Goal: Find specific page/section: Find specific page/section

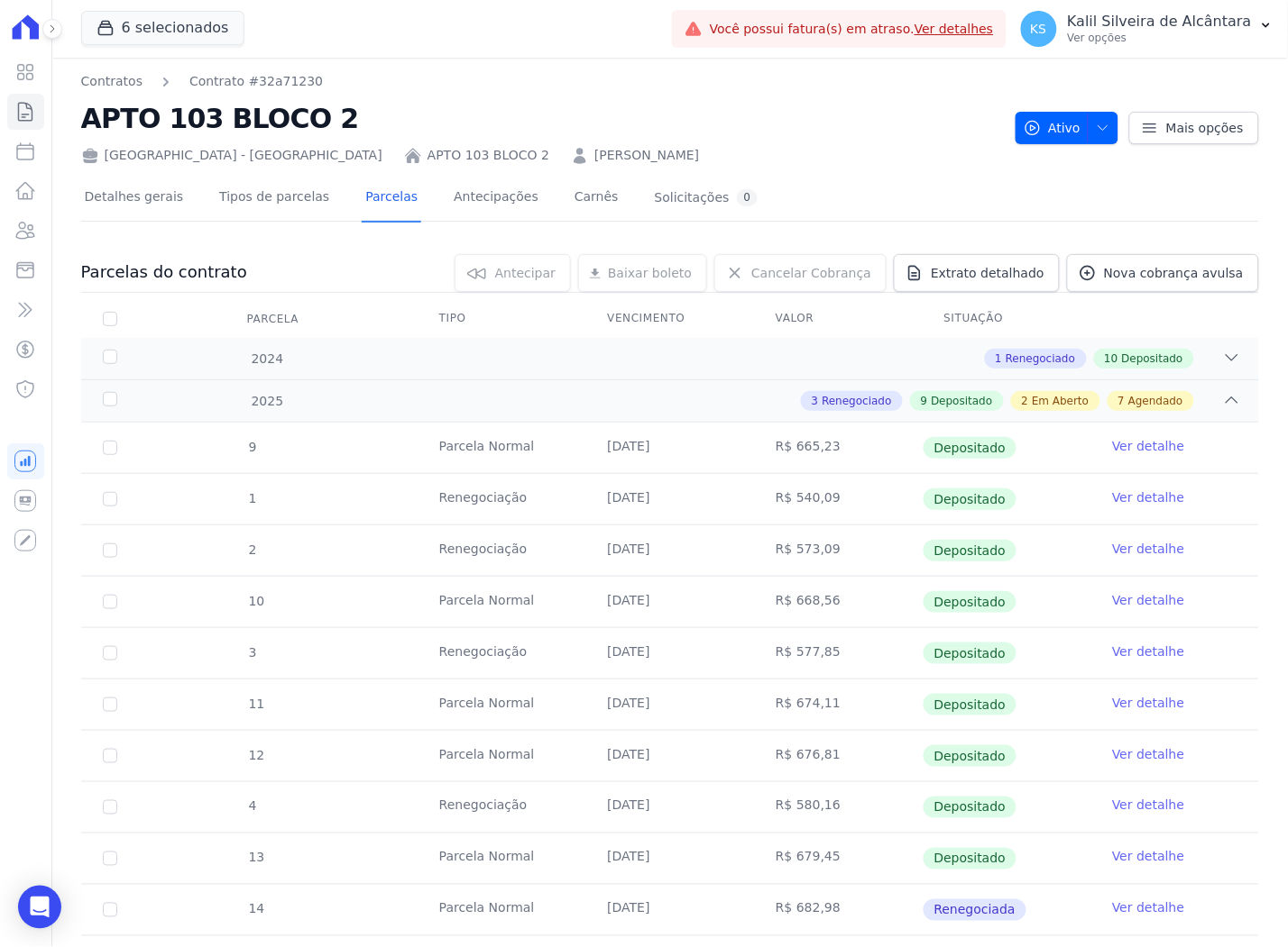
scroll to position [400, 0]
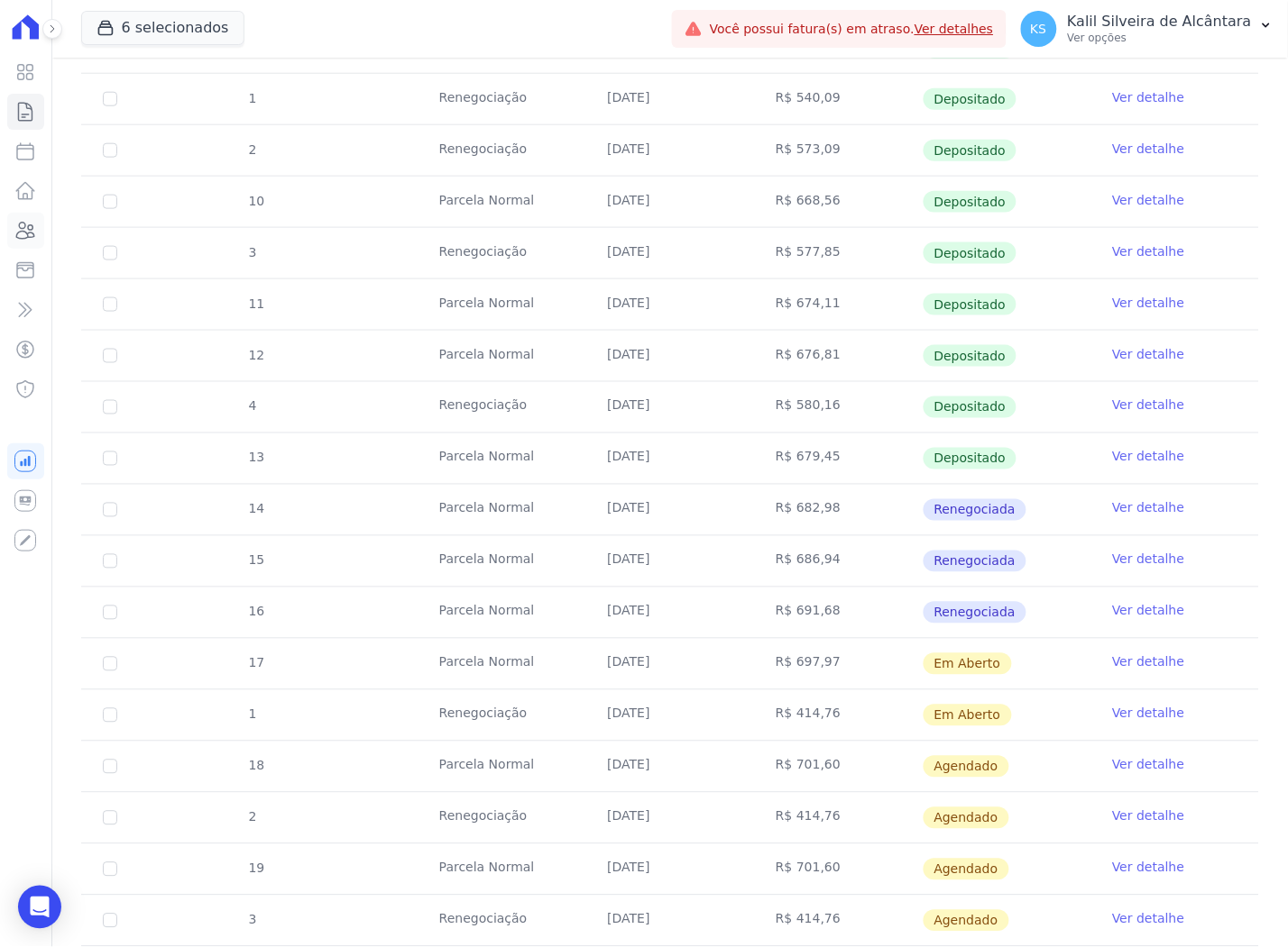
click at [28, 229] on icon at bounding box center [26, 230] width 18 height 16
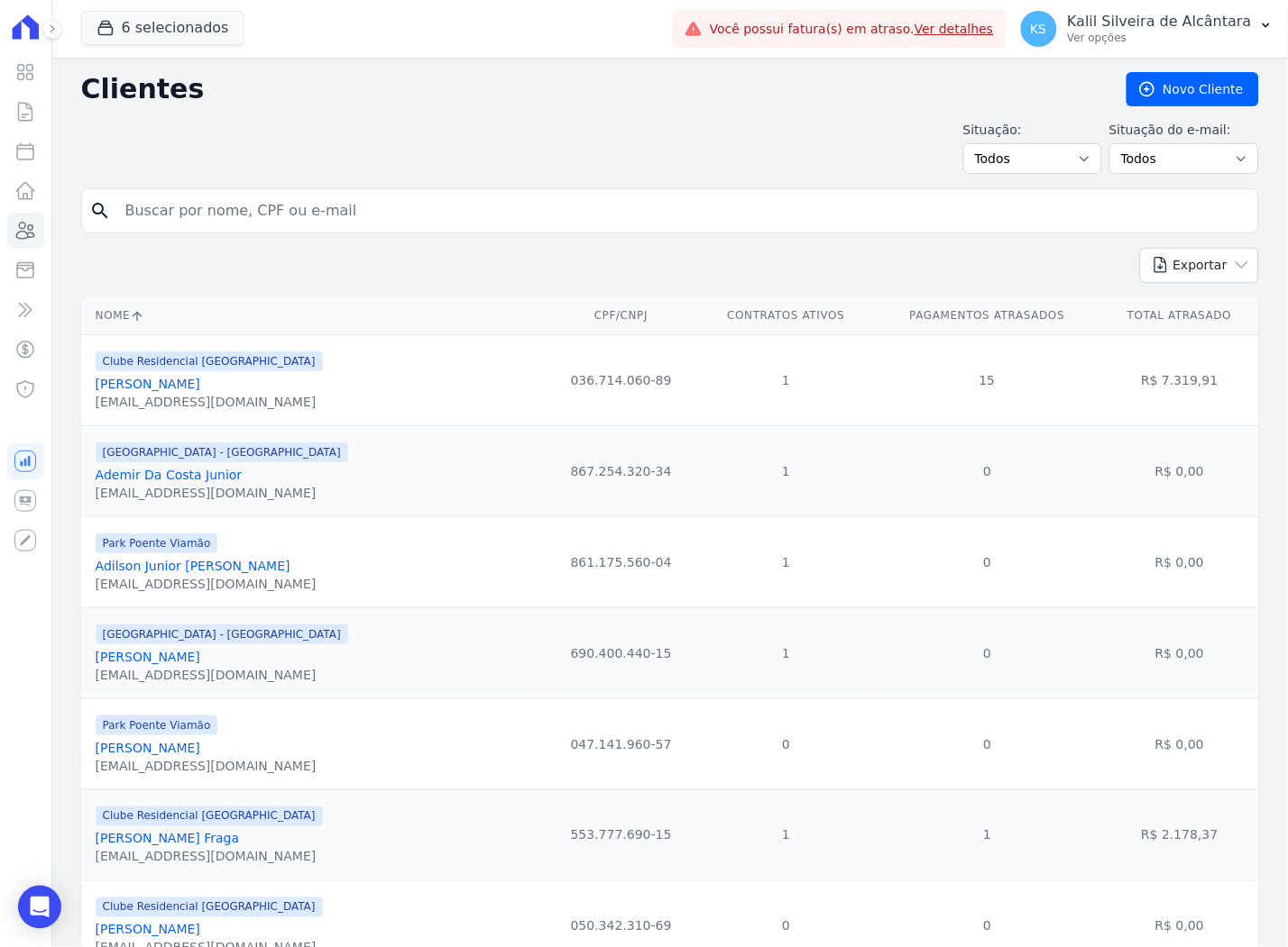
click at [328, 211] on input "search" at bounding box center [683, 210] width 1137 height 36
type input "[PERSON_NAME]"
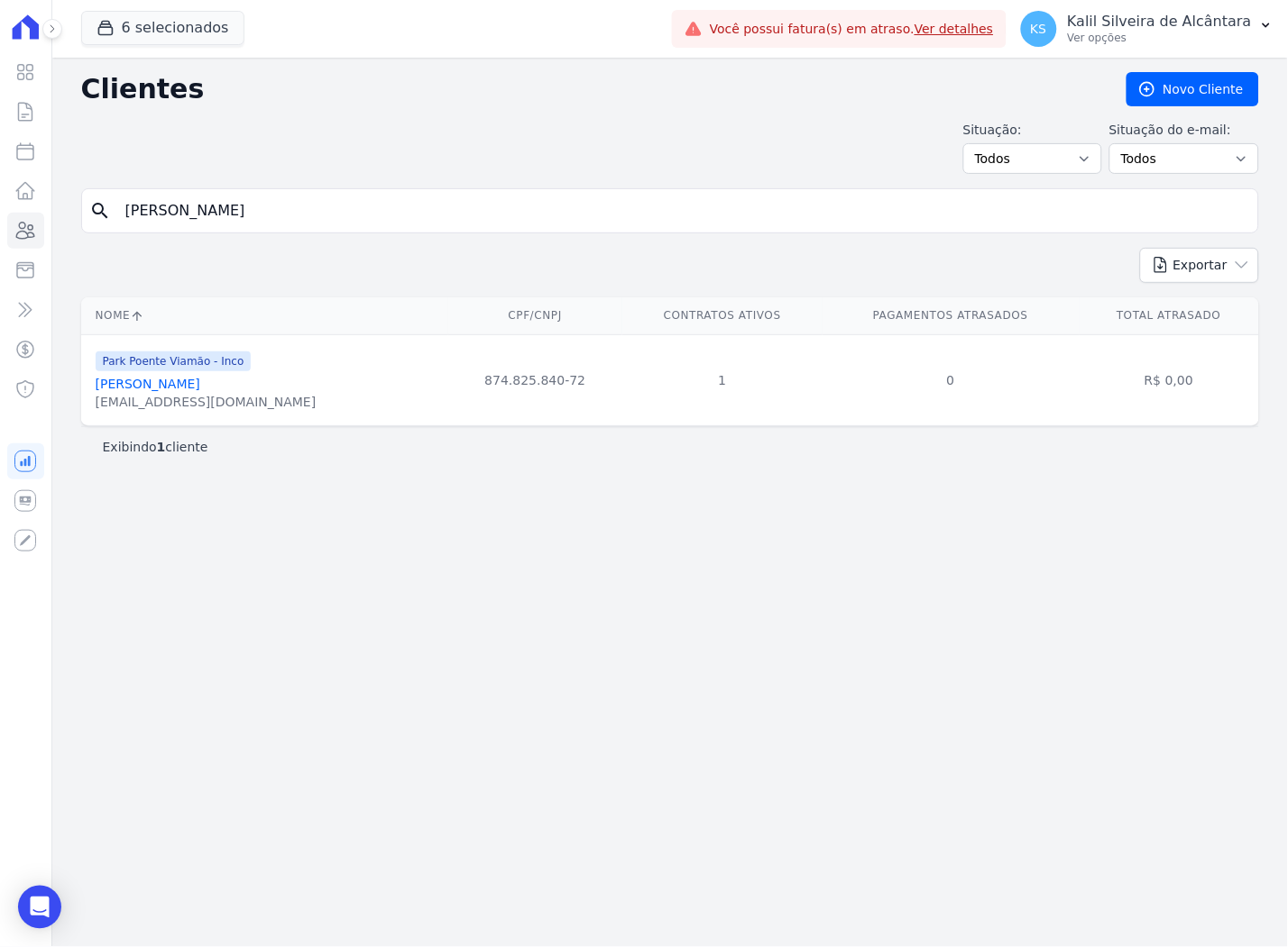
click at [184, 386] on link "[PERSON_NAME]" at bounding box center [148, 384] width 104 height 14
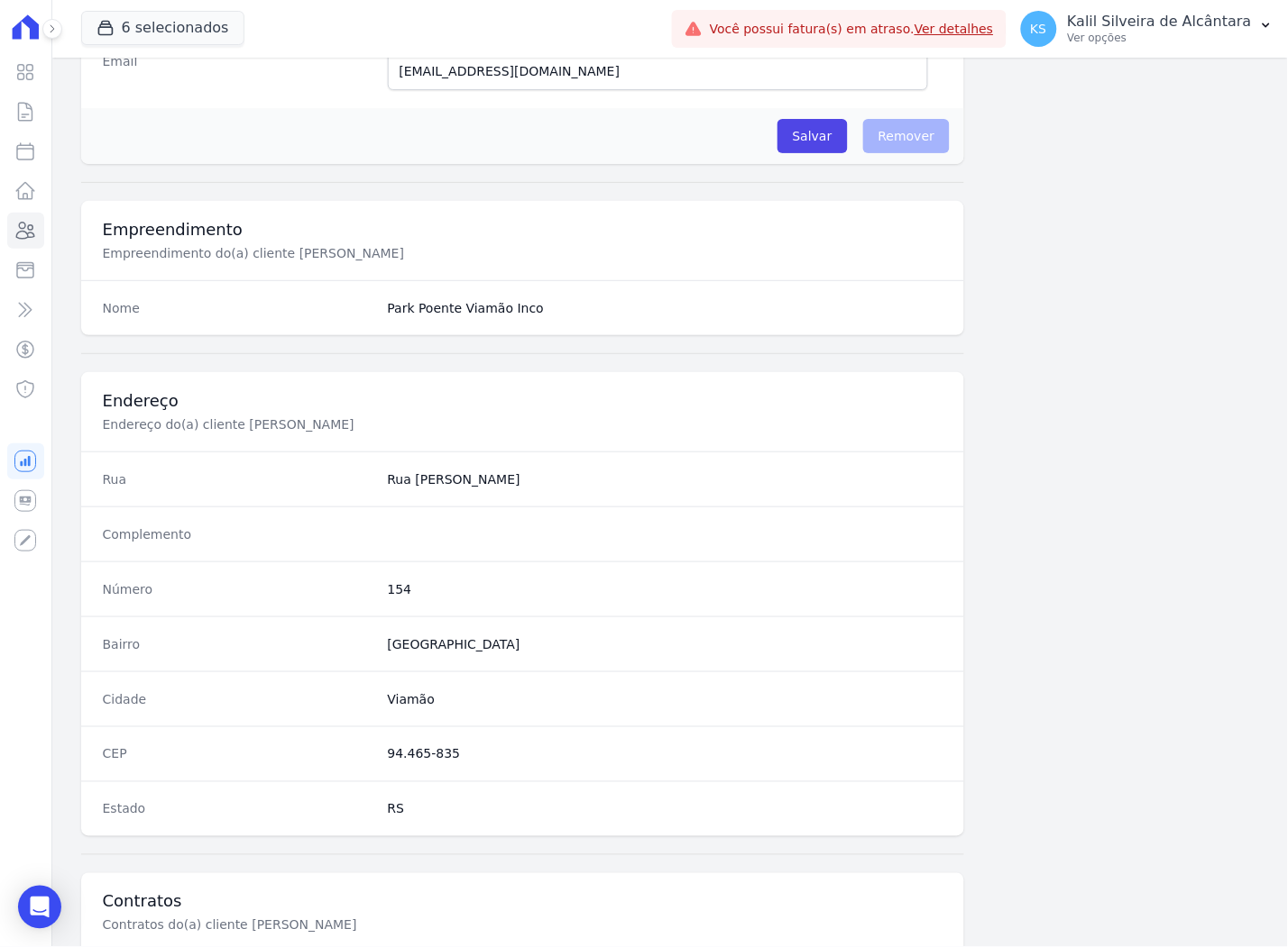
scroll to position [742, 0]
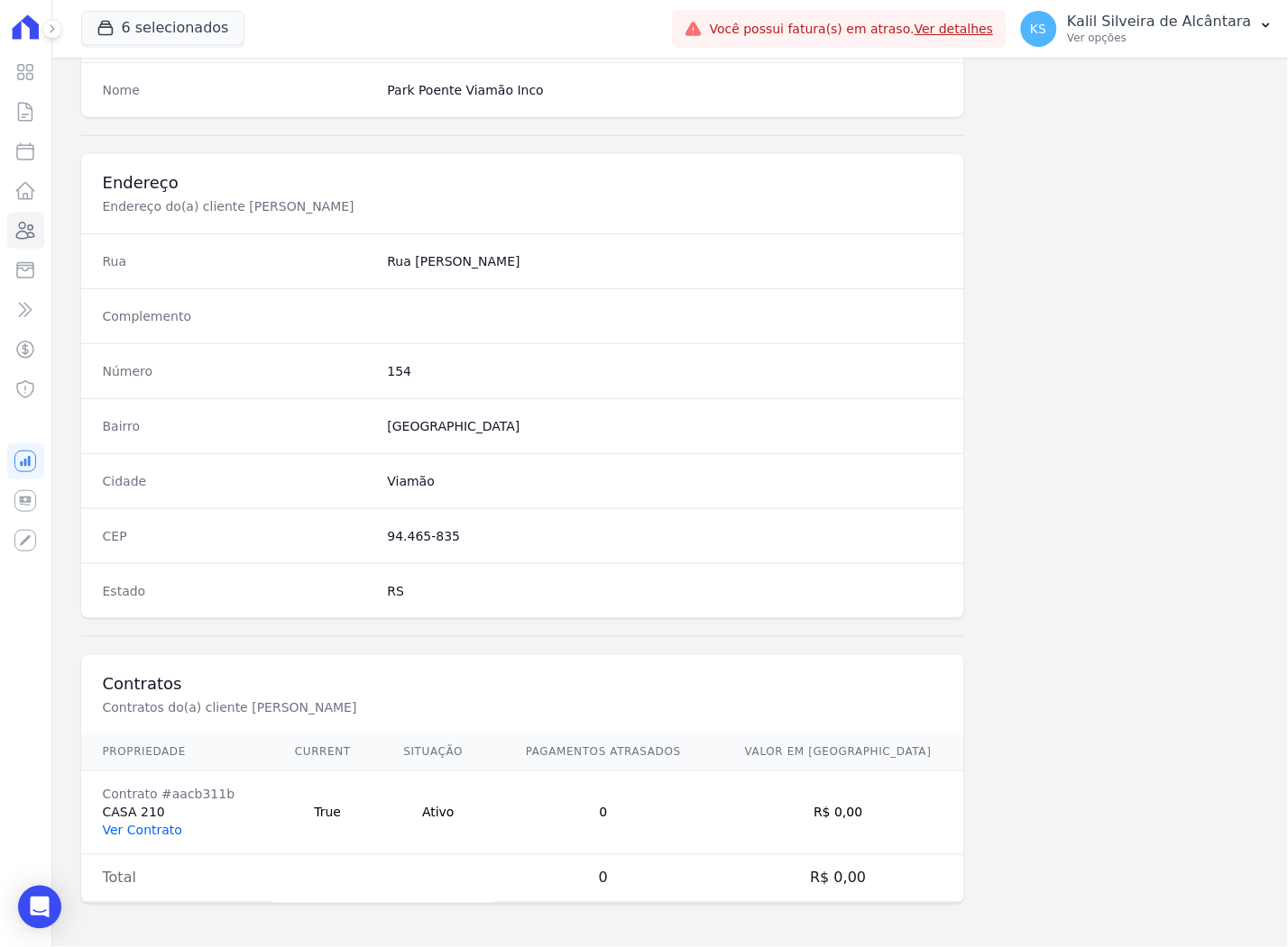
click at [151, 832] on link "Ver Contrato" at bounding box center [143, 830] width 79 height 14
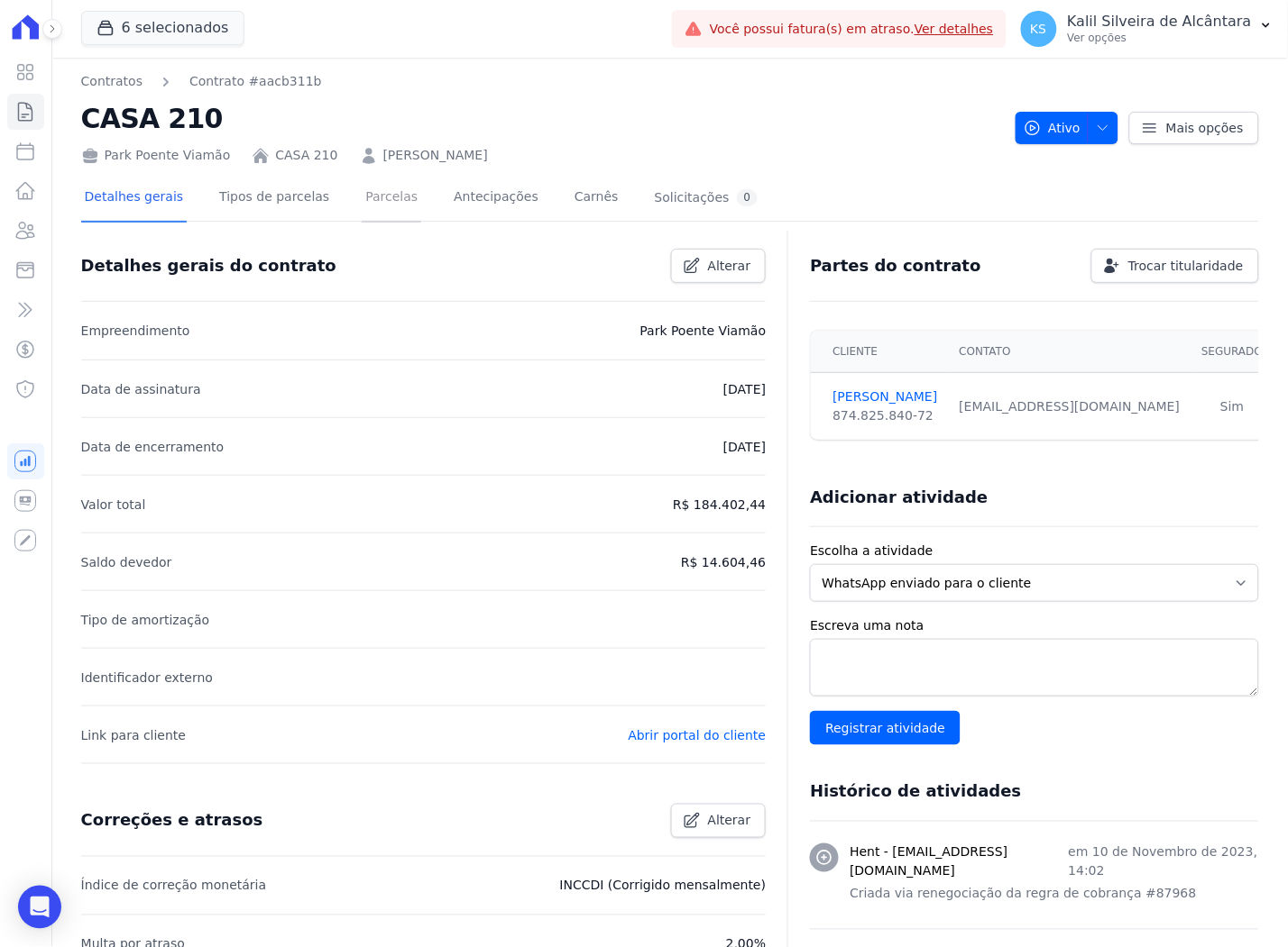
click at [368, 204] on link "Parcelas" at bounding box center [392, 199] width 60 height 48
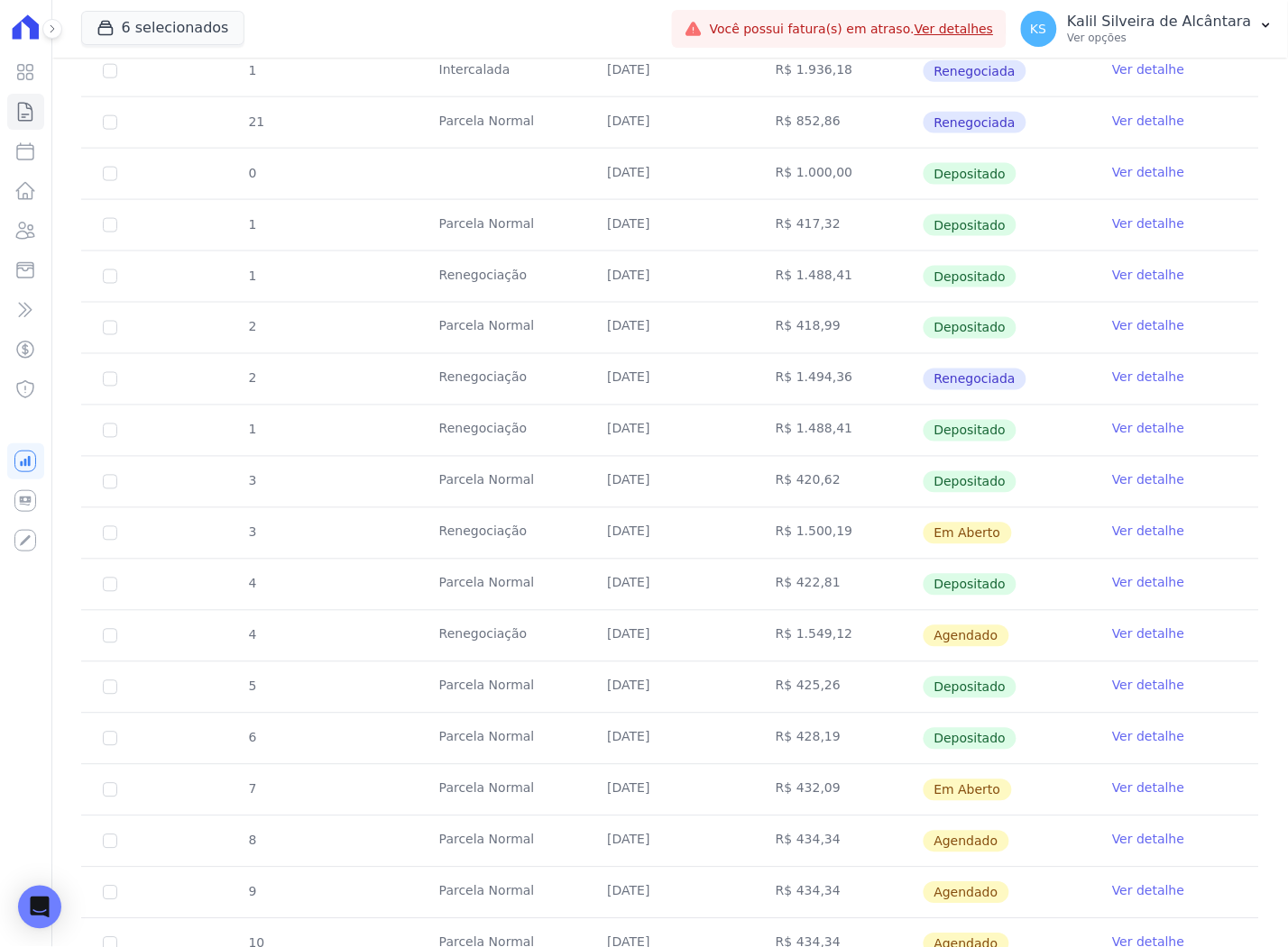
scroll to position [674, 0]
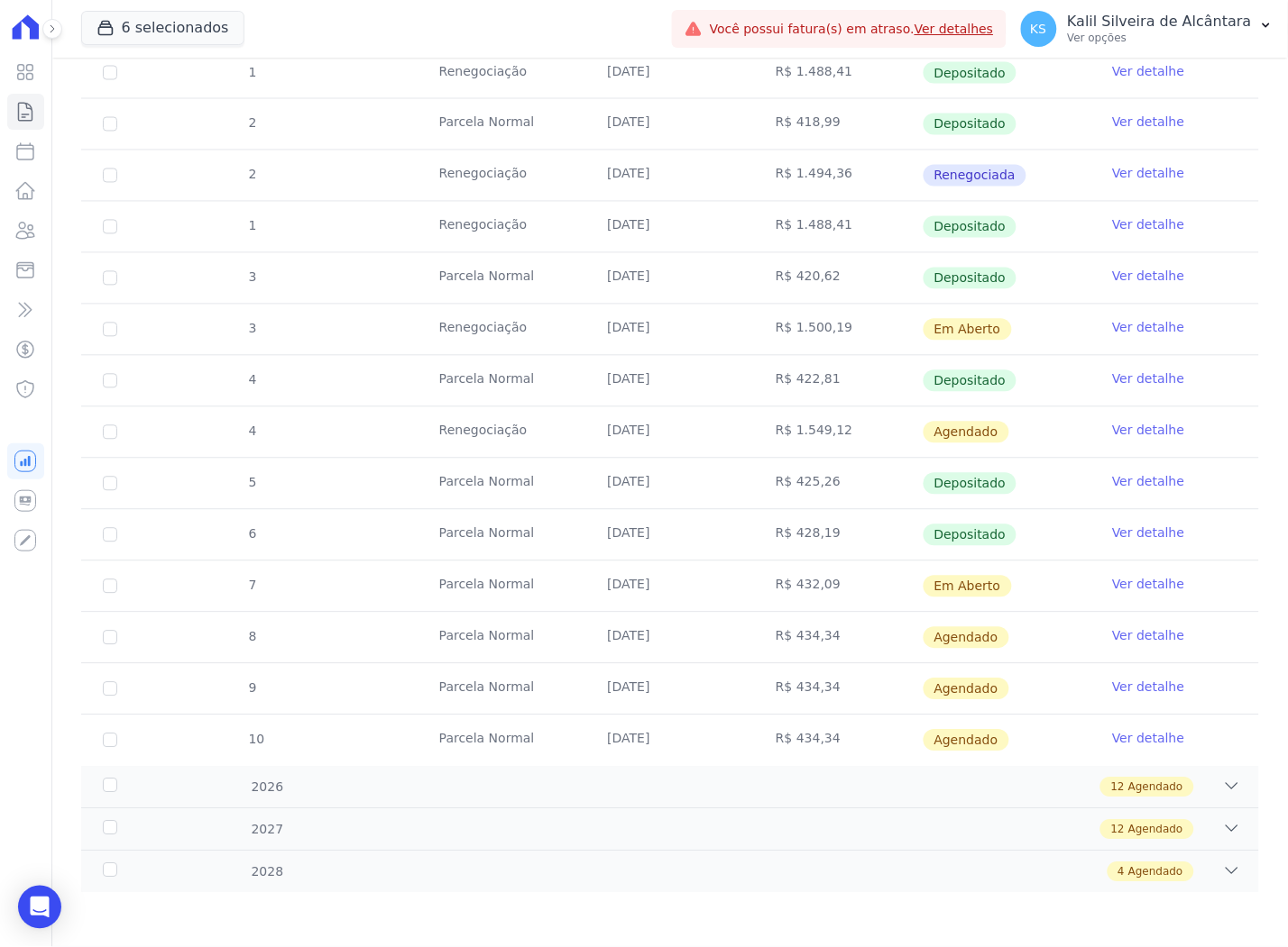
drag, startPoint x: 824, startPoint y: 586, endPoint x: 767, endPoint y: 586, distance: 57.0
click at [767, 586] on td "R$ 432,09" at bounding box center [837, 586] width 169 height 50
drag, startPoint x: 767, startPoint y: 586, endPoint x: 823, endPoint y: 312, distance: 279.7
click at [823, 312] on td "R$ 1.500,19" at bounding box center [837, 330] width 169 height 50
click at [20, 230] on icon at bounding box center [26, 230] width 18 height 16
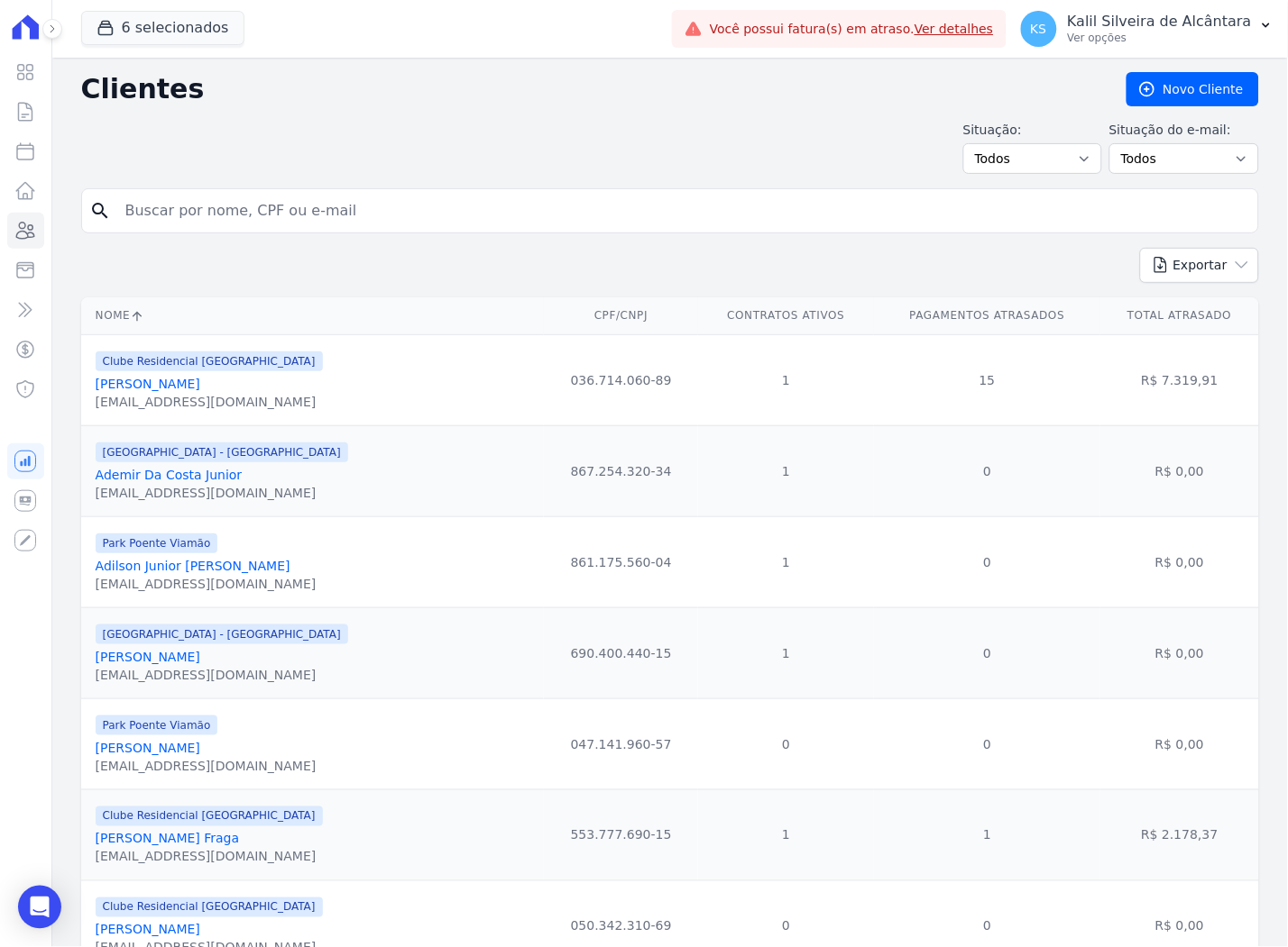
click at [310, 194] on input "search" at bounding box center [683, 210] width 1137 height 36
paste input "[PERSON_NAME]"
type input "[PERSON_NAME]"
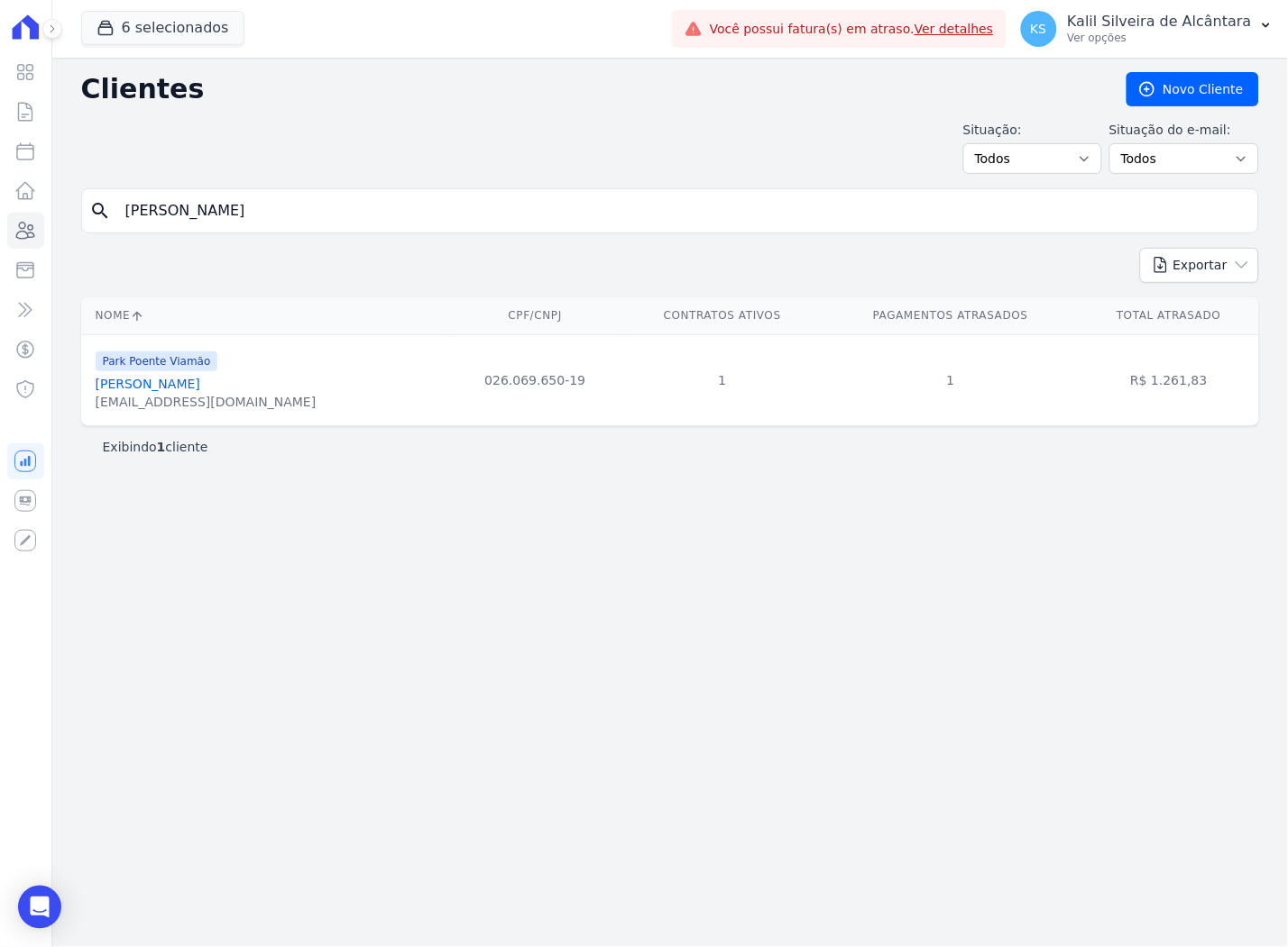
click at [146, 392] on link "[PERSON_NAME]" at bounding box center [148, 384] width 104 height 14
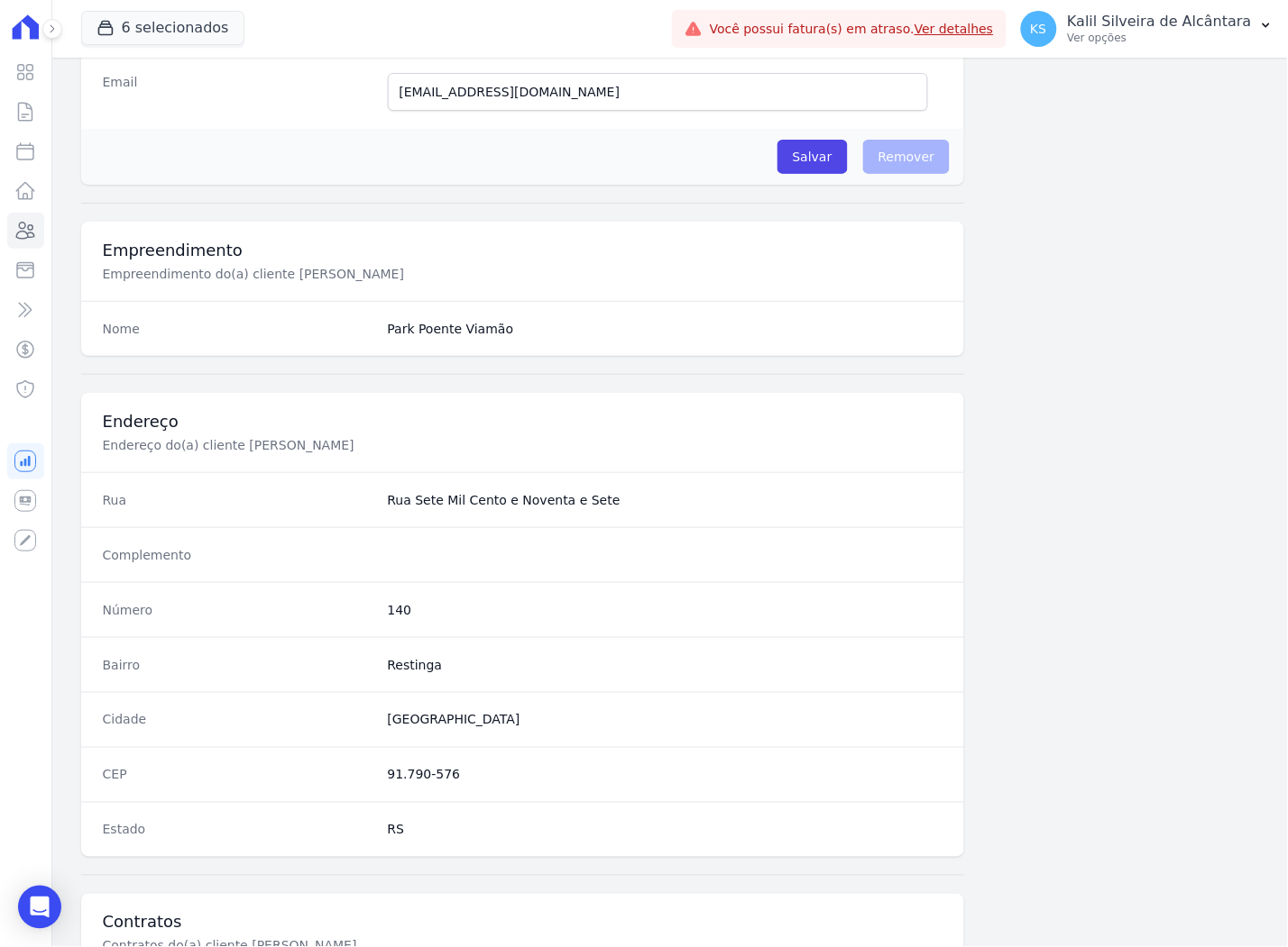
scroll to position [742, 0]
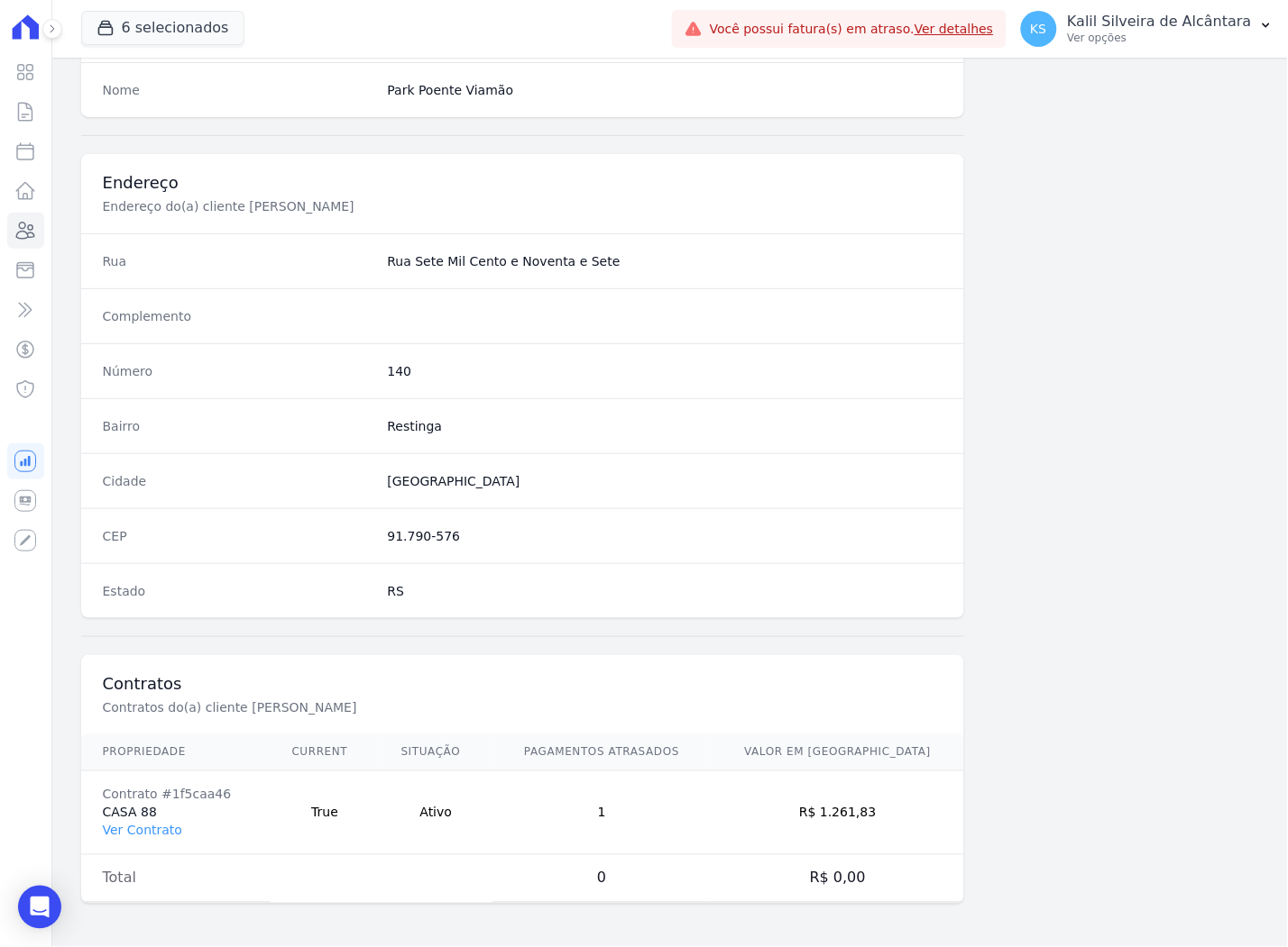
click at [131, 819] on td "Contrato #1f5caa46 CASA 88 Ver Contrato" at bounding box center [176, 813] width 189 height 84
click at [133, 824] on link "Ver Contrato" at bounding box center [143, 830] width 79 height 14
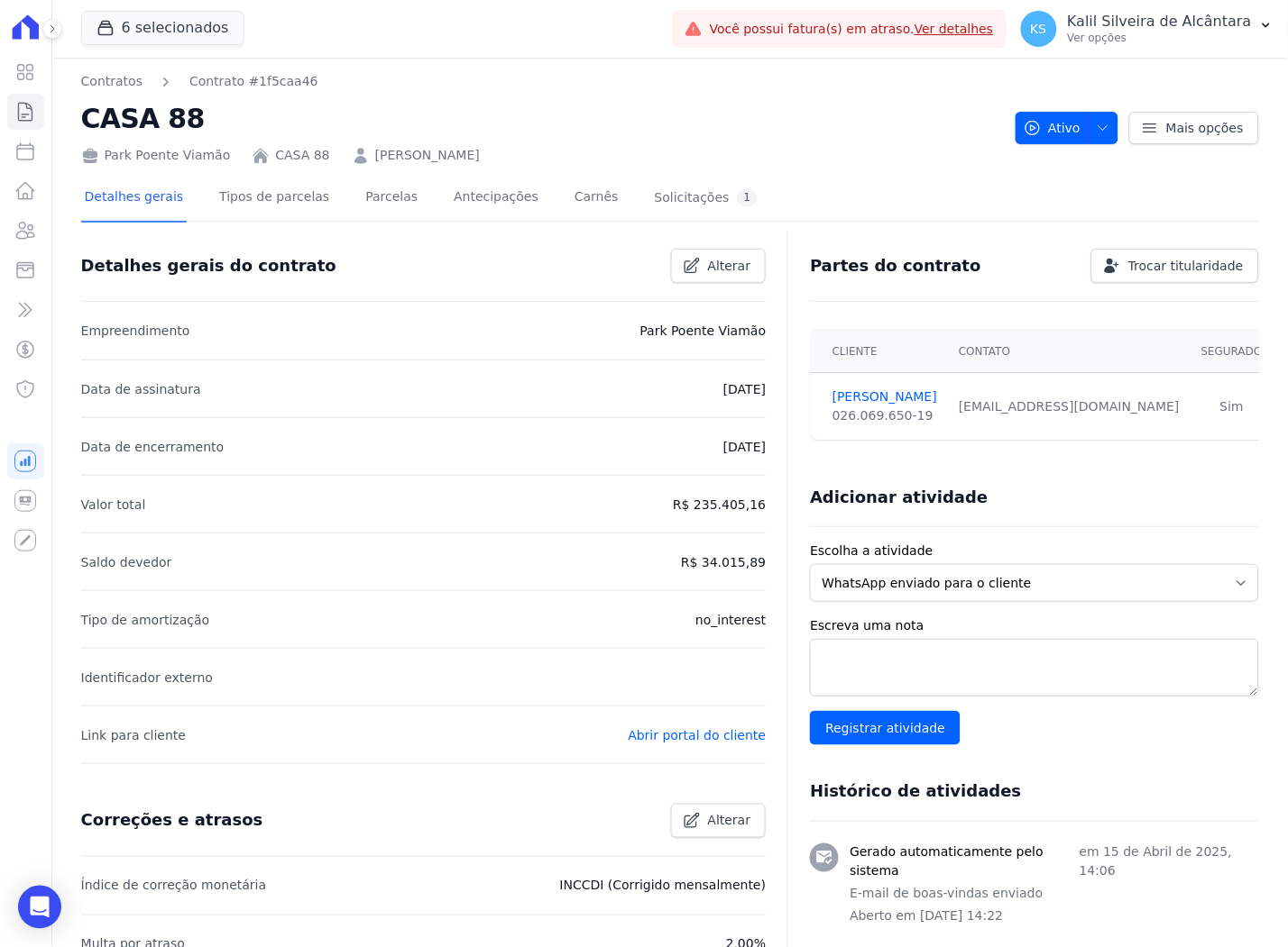
click at [338, 202] on div "Detalhes gerais Tipos de parcelas [GEOGRAPHIC_DATA] Antecipações Carnês Solicit…" at bounding box center [422, 199] width 681 height 48
click at [391, 200] on link "Parcelas" at bounding box center [392, 199] width 60 height 48
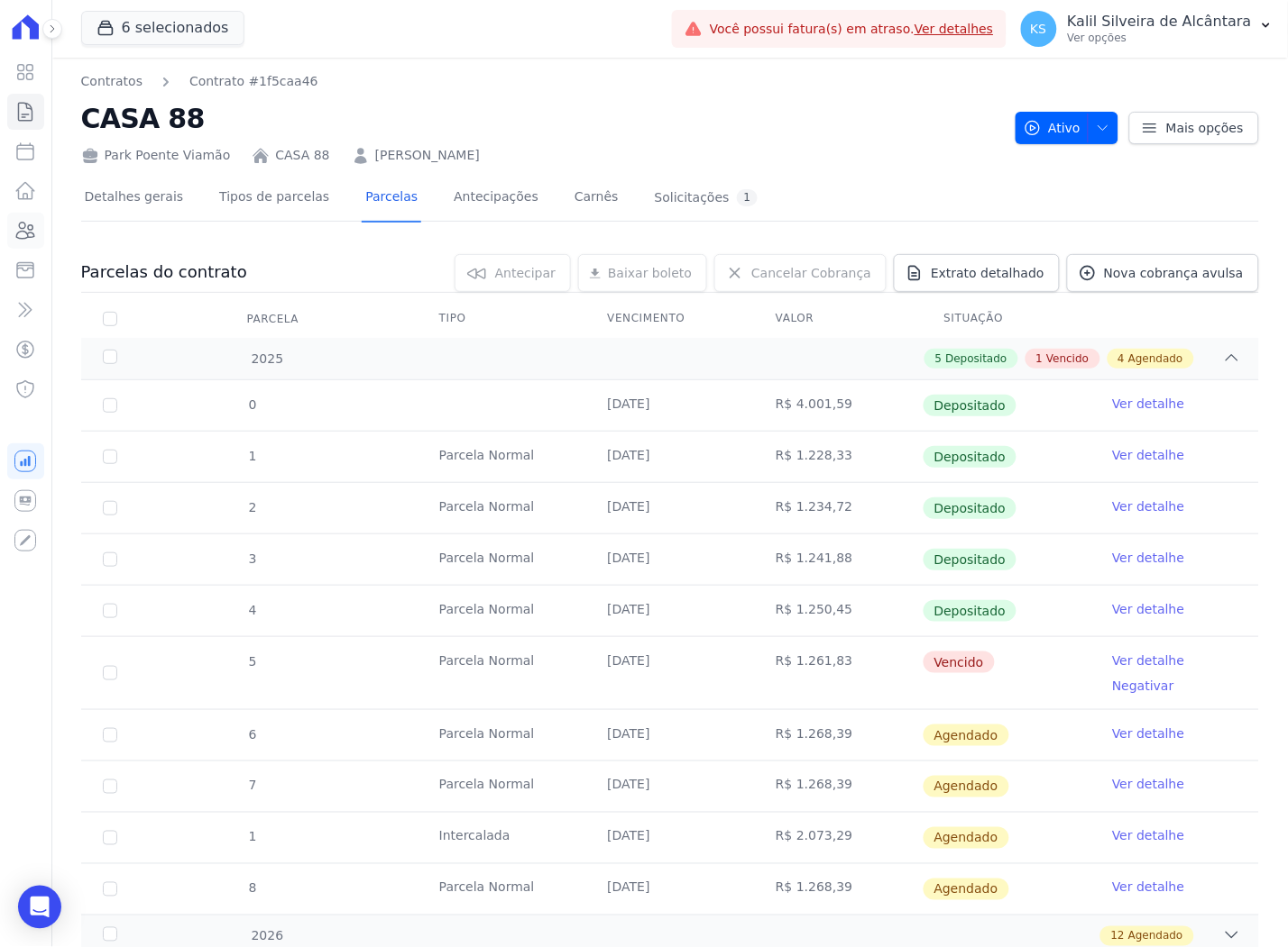
click at [20, 224] on icon at bounding box center [25, 230] width 21 height 21
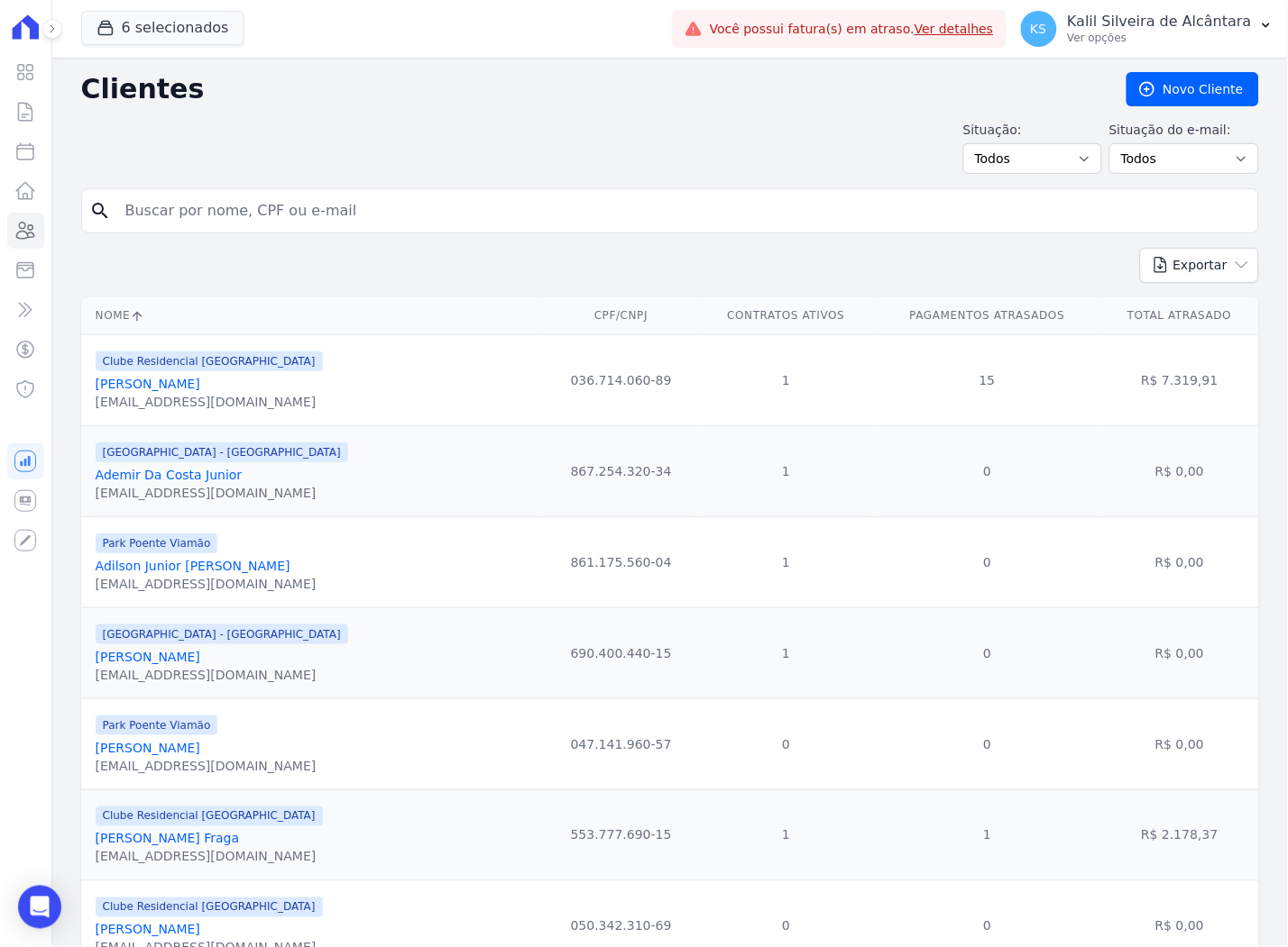
click at [300, 212] on input "search" at bounding box center [683, 210] width 1137 height 36
paste input "[PERSON_NAME] Metz"
type input "[PERSON_NAME] Metz"
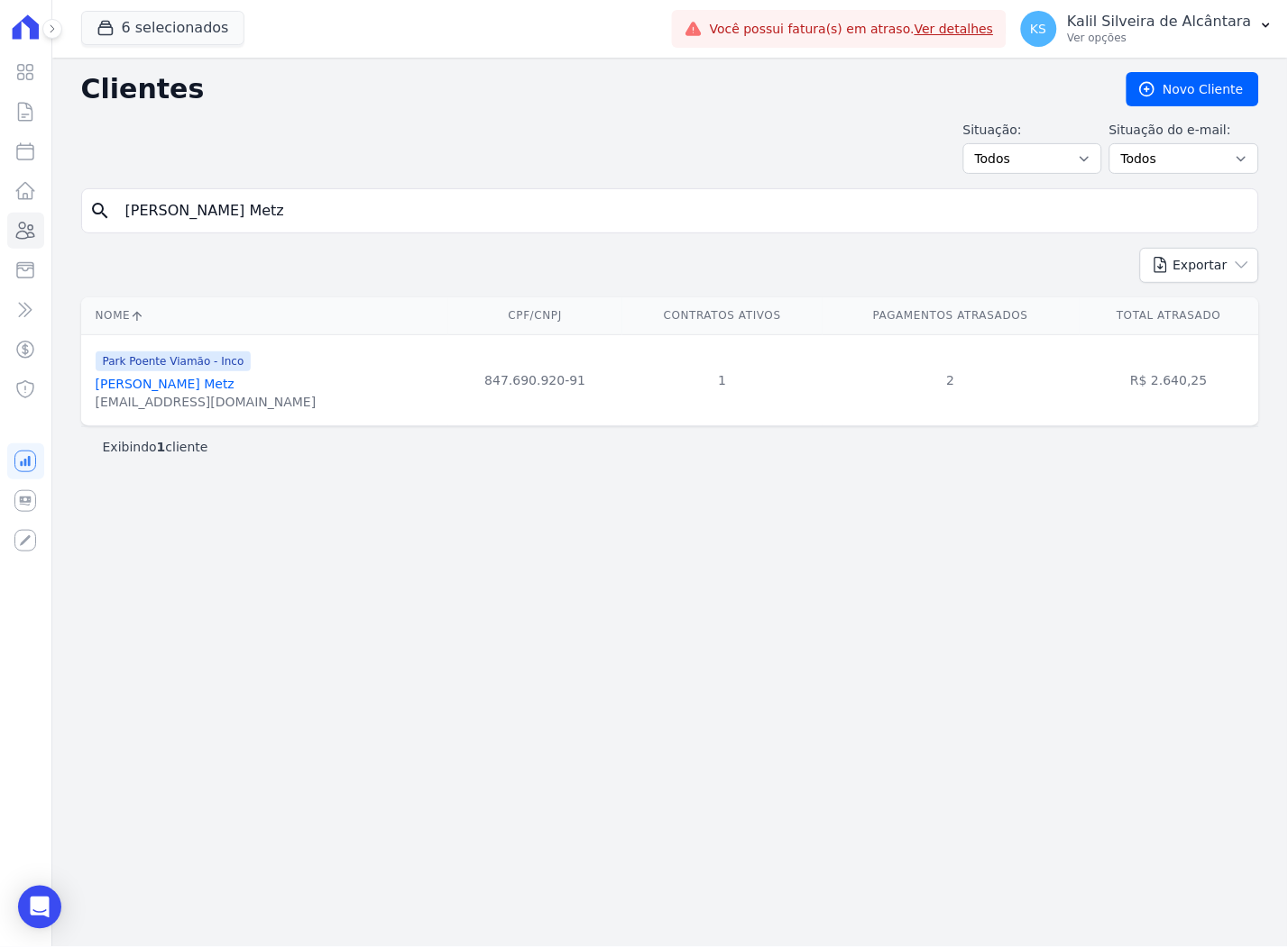
click at [148, 392] on link "[PERSON_NAME] Metz" at bounding box center [165, 384] width 139 height 14
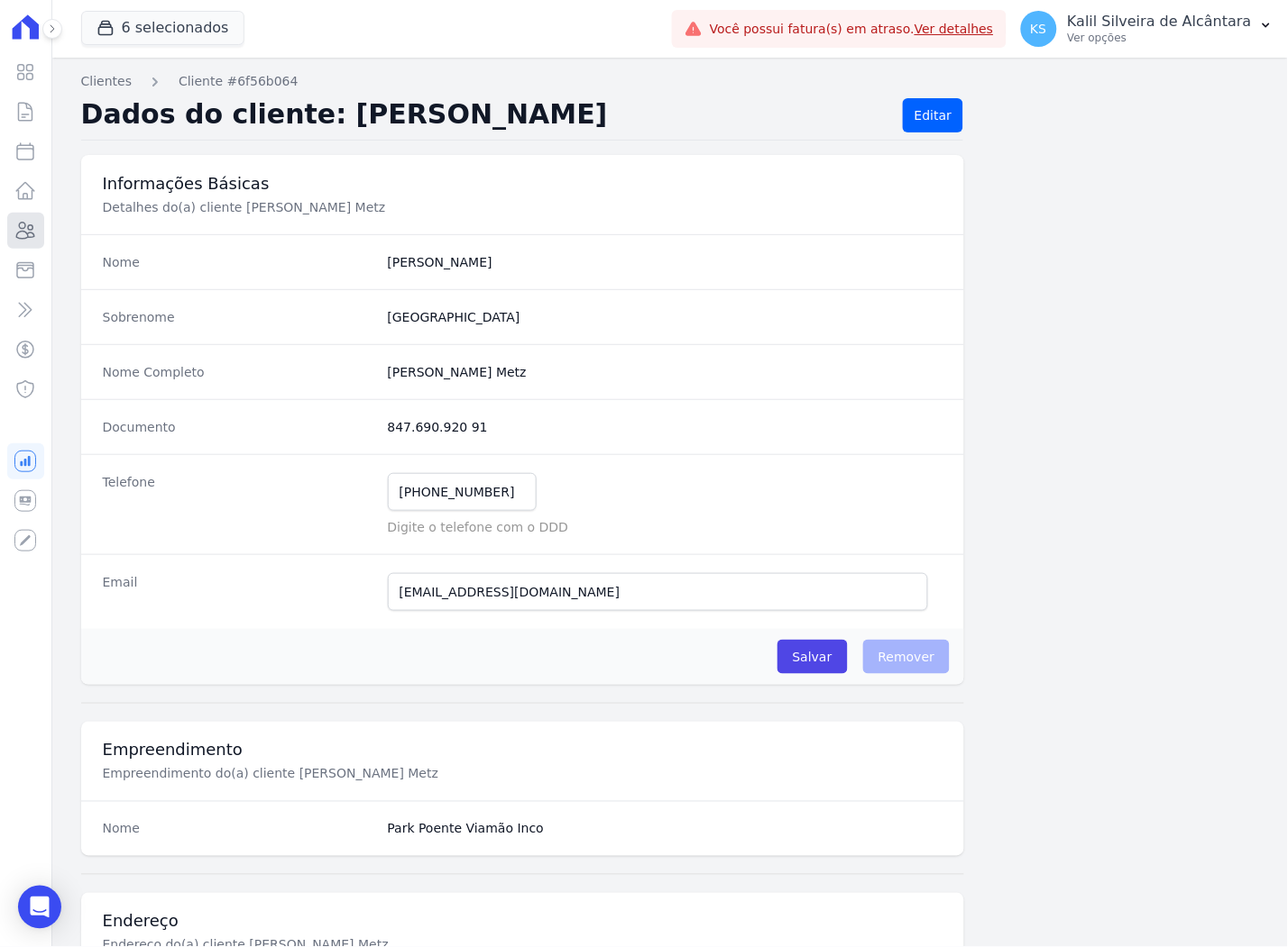
click at [15, 228] on icon at bounding box center [25, 230] width 21 height 21
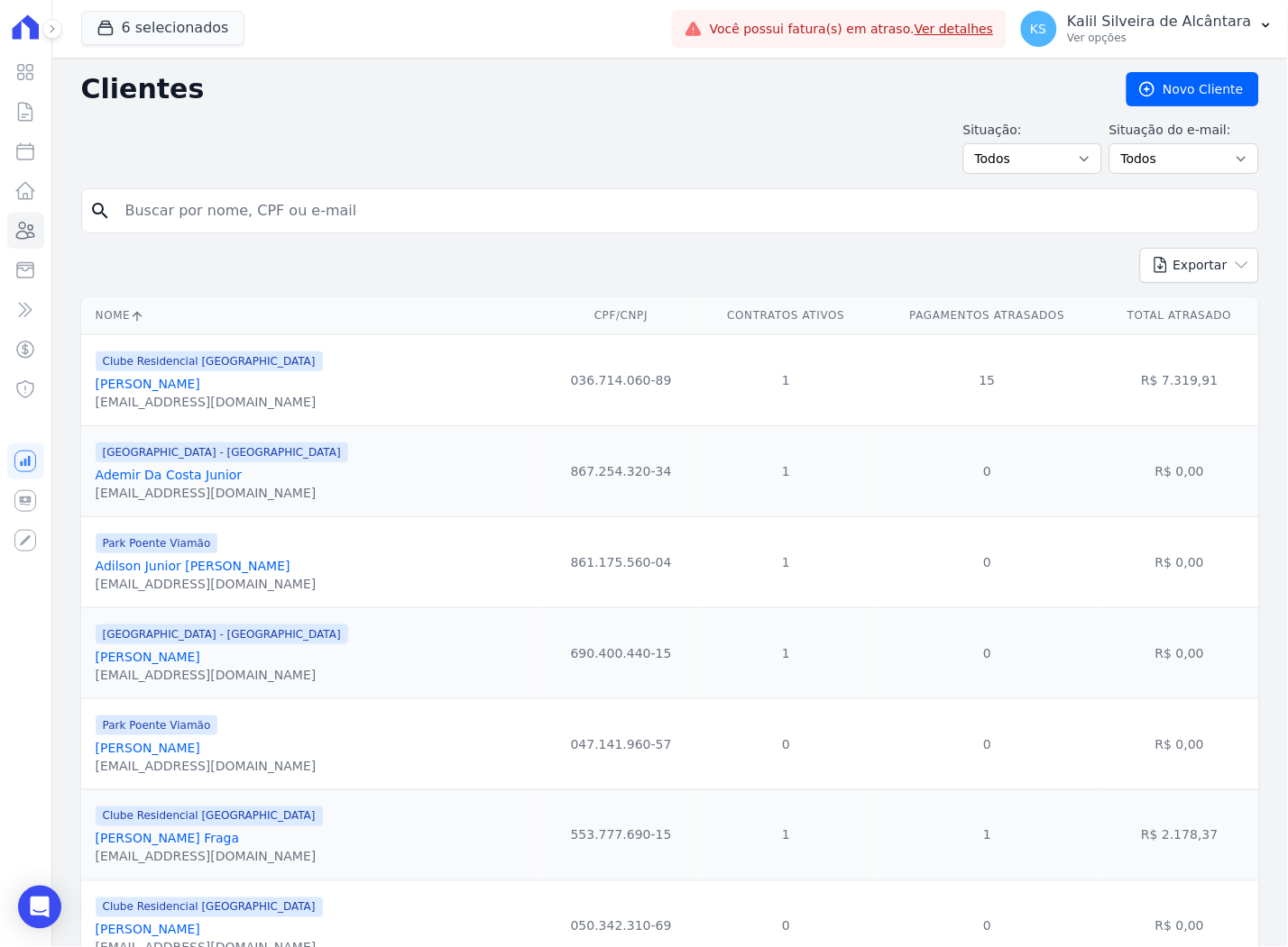
click at [254, 207] on input "search" at bounding box center [683, 210] width 1137 height 36
paste input "[PERSON_NAME]"
type input "[PERSON_NAME]"
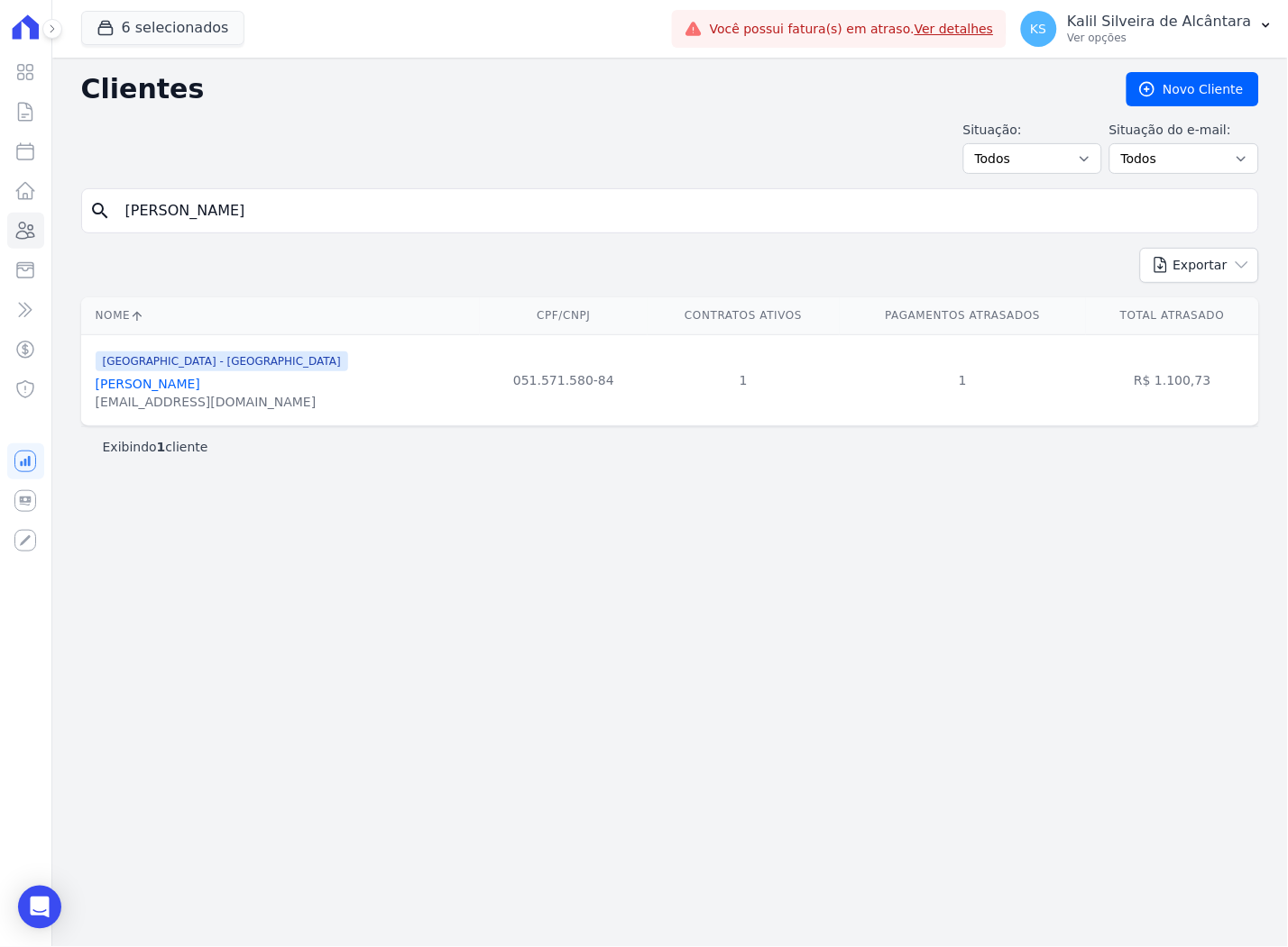
drag, startPoint x: 356, startPoint y: 221, endPoint x: -6, endPoint y: 210, distance: 362.2
click at [0, 210] on html "Visão Geral Contratos [GEOGRAPHIC_DATA] Lotes Clientes Minha Carteira Transferê…" at bounding box center [644, 474] width 1288 height 947
paste input "Ritiele De Amorim De Azambuja"
type input "Ritiele De Amorim De Azambuja"
click at [241, 382] on link "Ritiele De Amorim De Azambuja" at bounding box center [197, 384] width 203 height 14
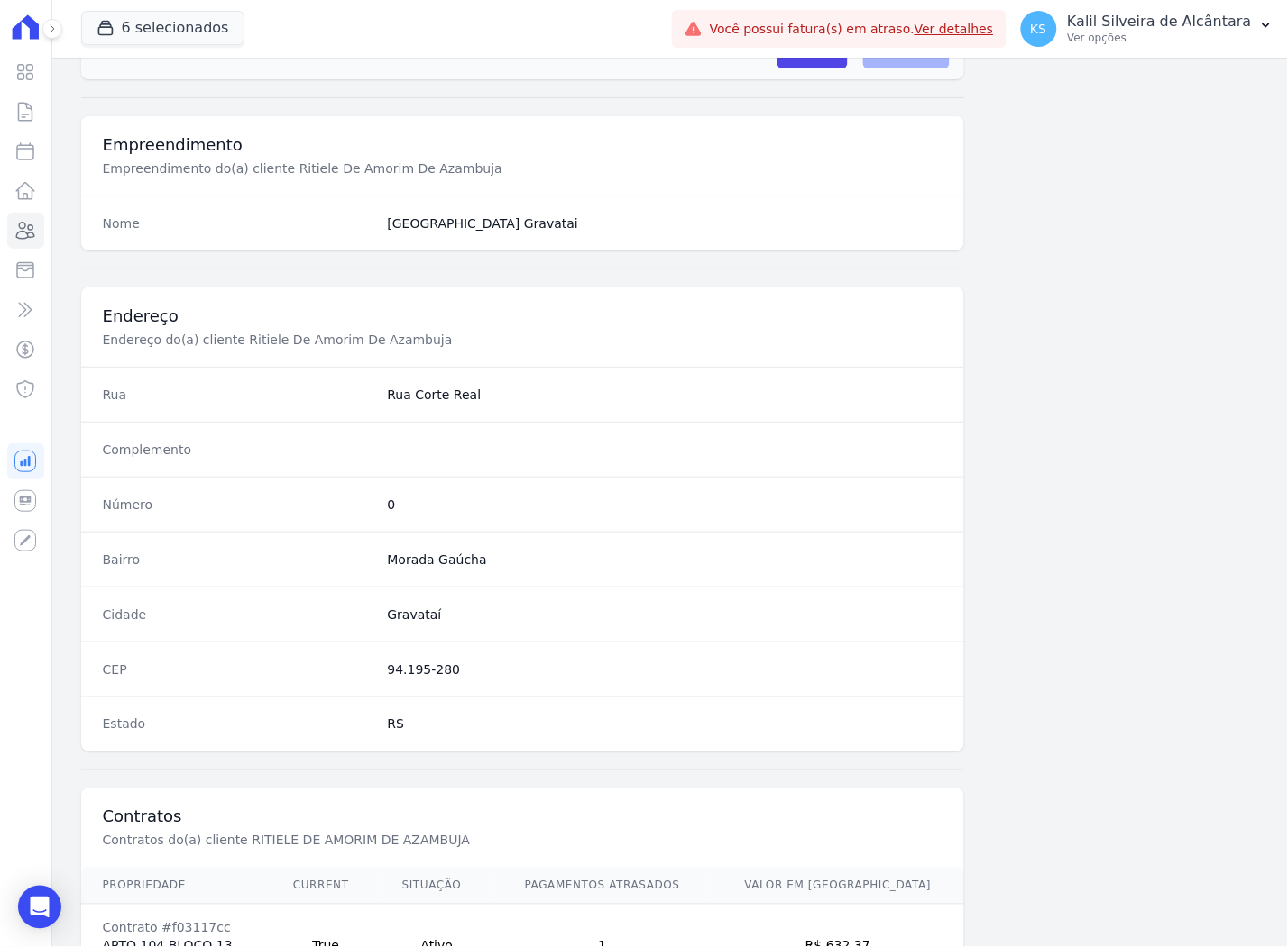
scroll to position [742, 0]
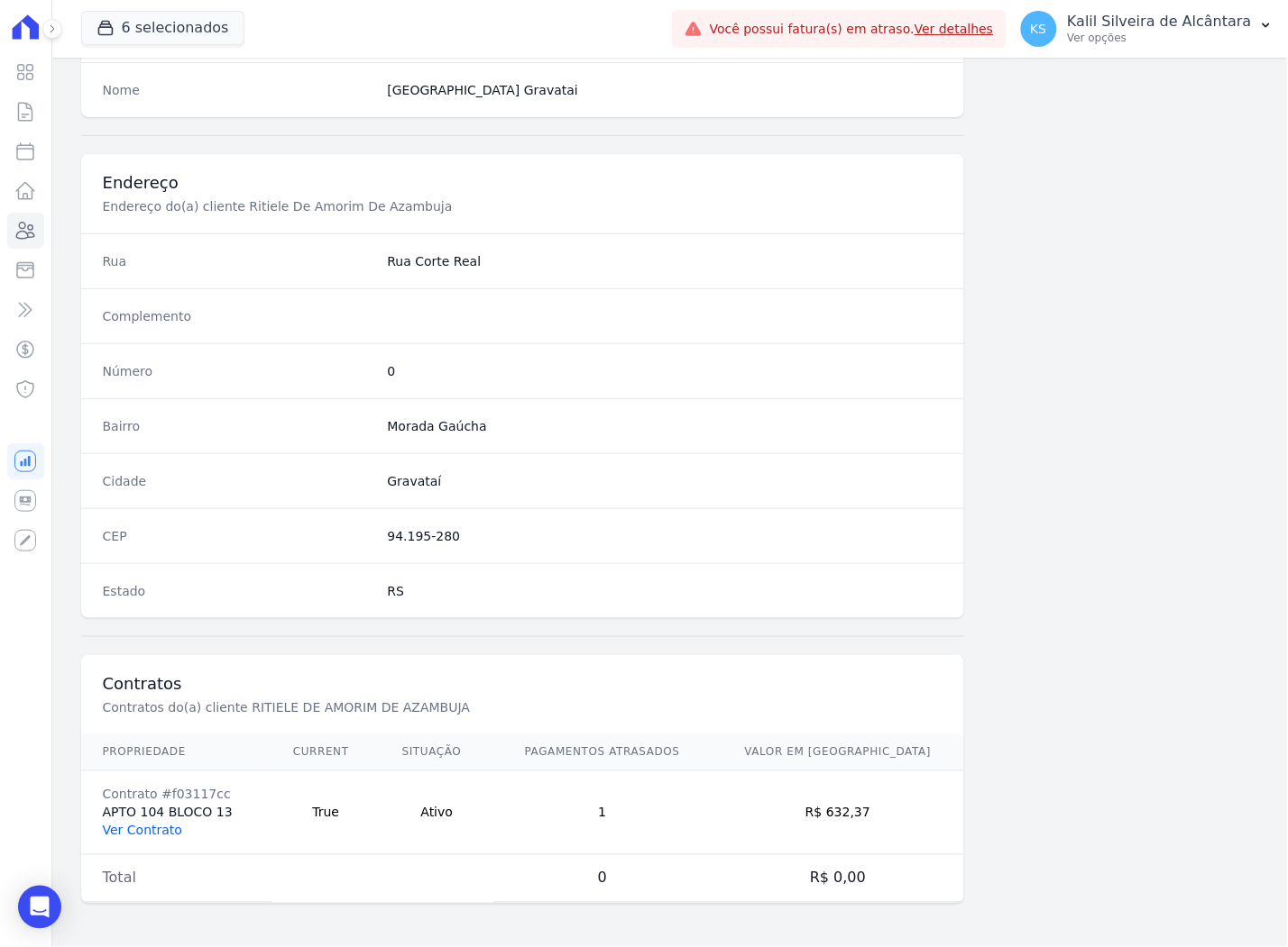
click at [153, 826] on link "Ver Contrato" at bounding box center [143, 830] width 79 height 14
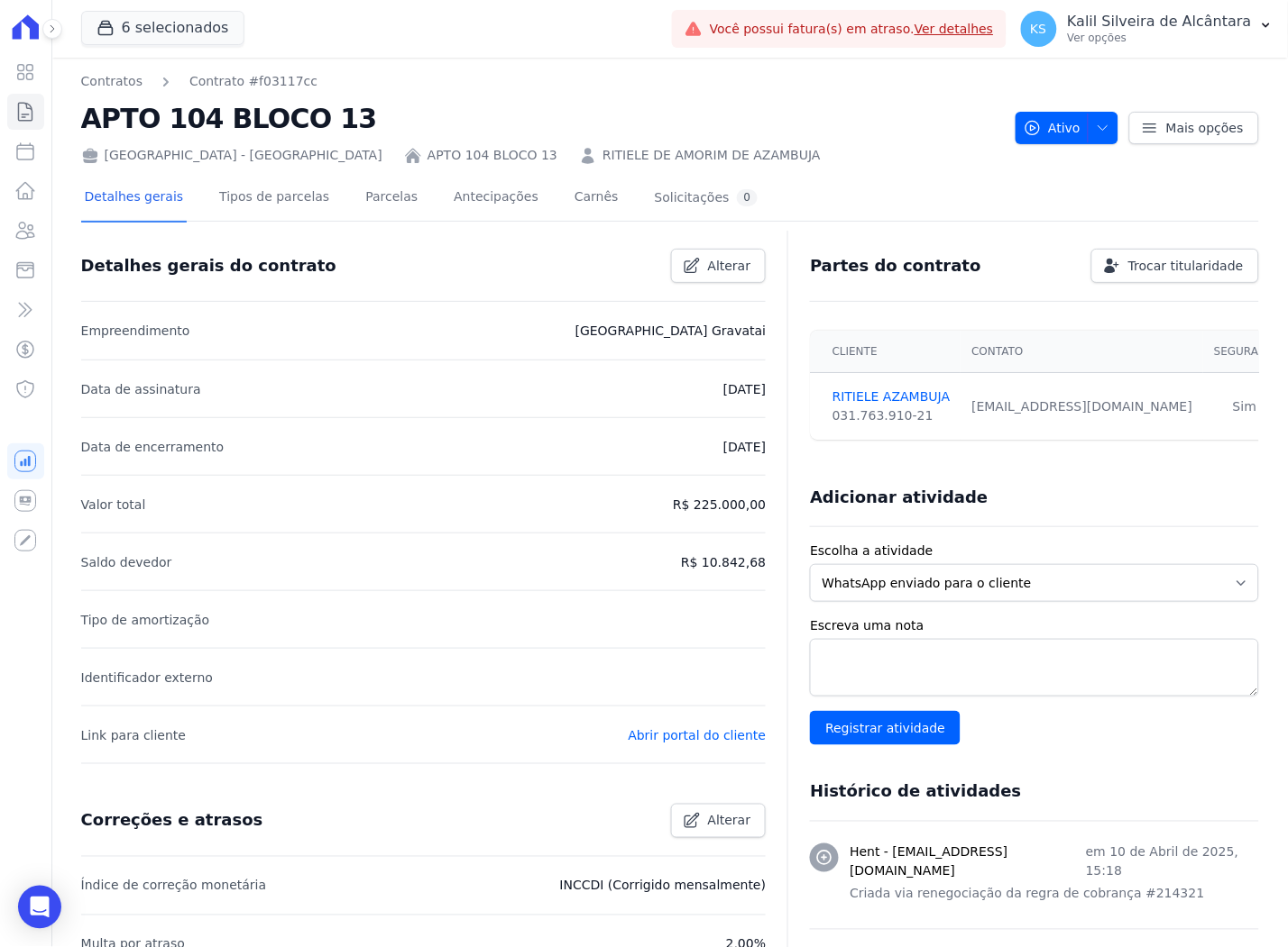
click at [383, 168] on div "Detalhes gerais Tipos de parcelas [GEOGRAPHIC_DATA] Antecipações Carnês Solicit…" at bounding box center [670, 801] width 1178 height 1274
click at [383, 199] on link "Parcelas" at bounding box center [392, 199] width 60 height 48
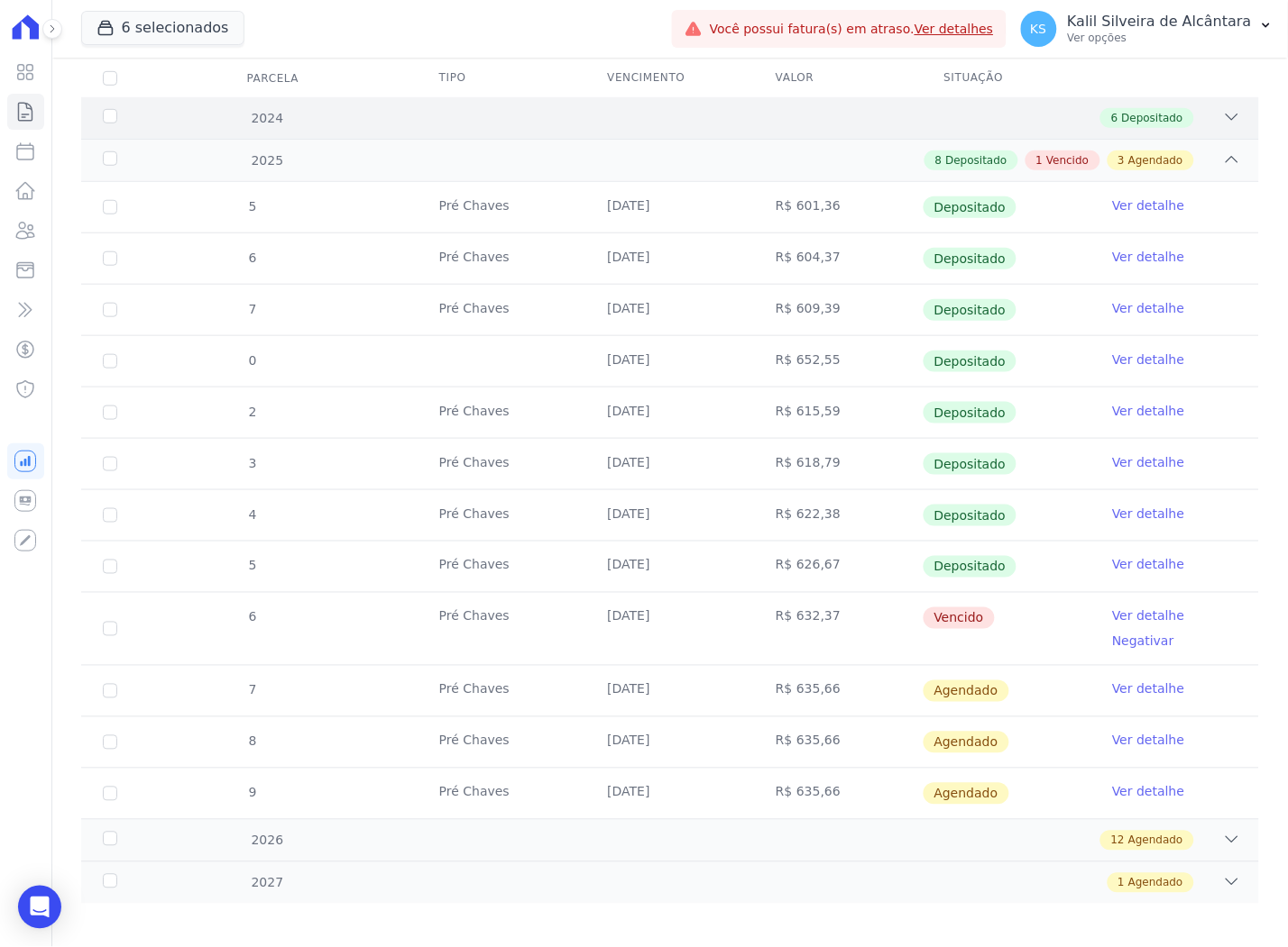
scroll to position [253, 0]
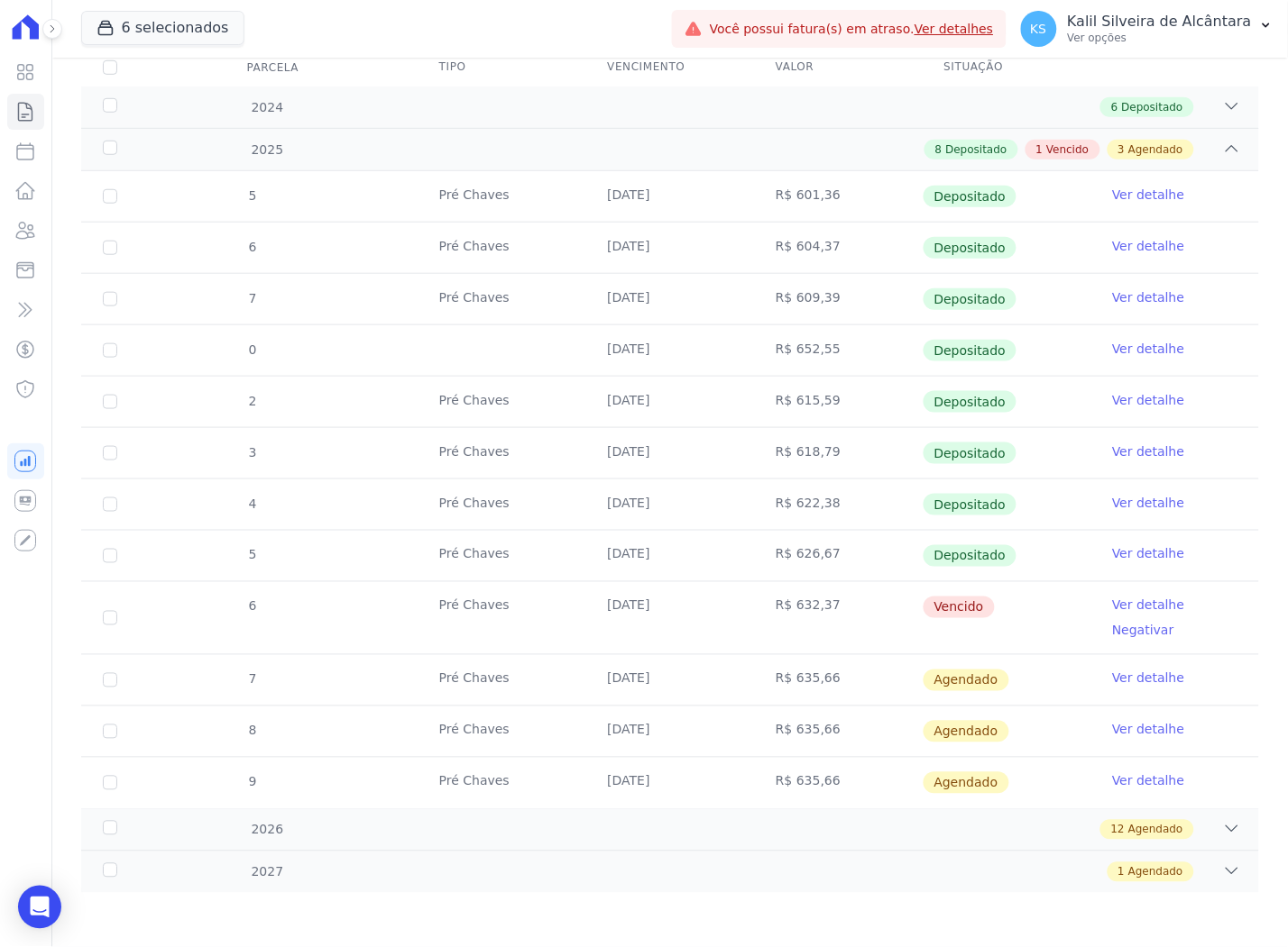
drag, startPoint x: 854, startPoint y: 622, endPoint x: 466, endPoint y: 607, distance: 388.3
click at [466, 607] on tr "6 Pré Chaves [DATE] R$ 632,37 [GEOGRAPHIC_DATA] Ver detalhe Negativar" at bounding box center [670, 618] width 1178 height 73
click at [9, 229] on link "Clientes" at bounding box center [25, 230] width 37 height 36
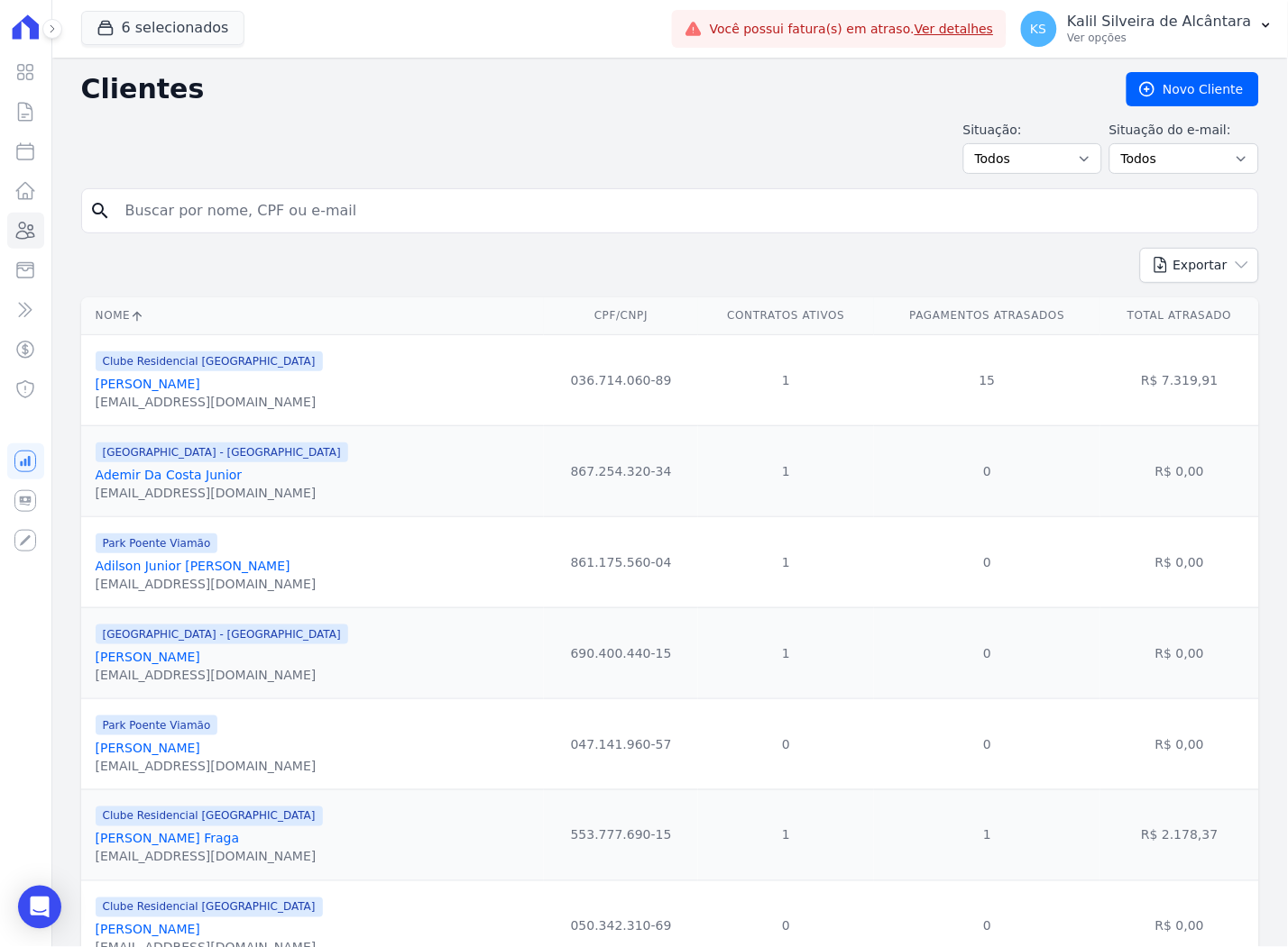
click at [330, 212] on input "search" at bounding box center [683, 210] width 1137 height 36
paste input "[PERSON_NAME]"
type input "[PERSON_NAME]"
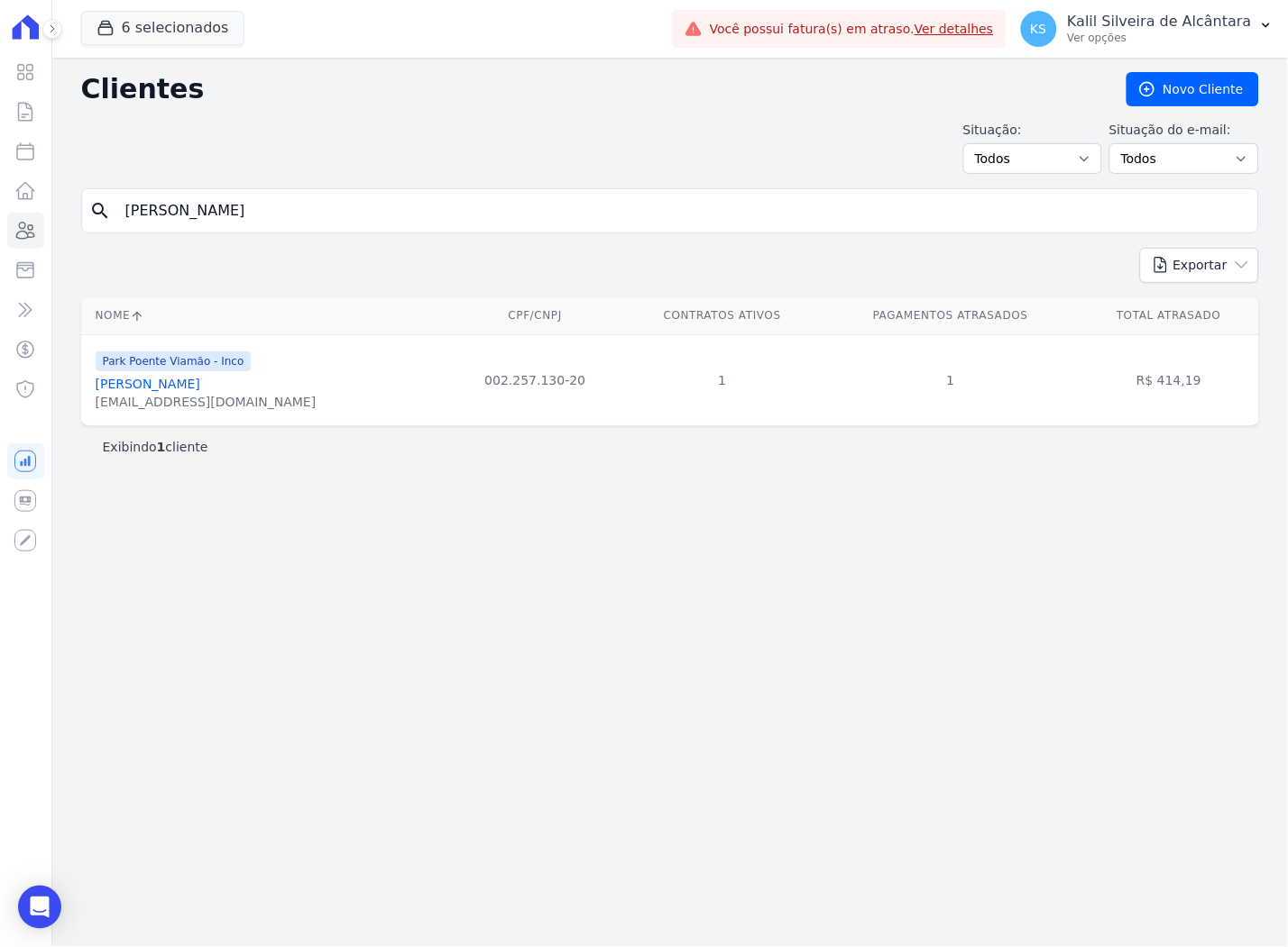
click at [200, 383] on link "[PERSON_NAME]" at bounding box center [148, 384] width 104 height 14
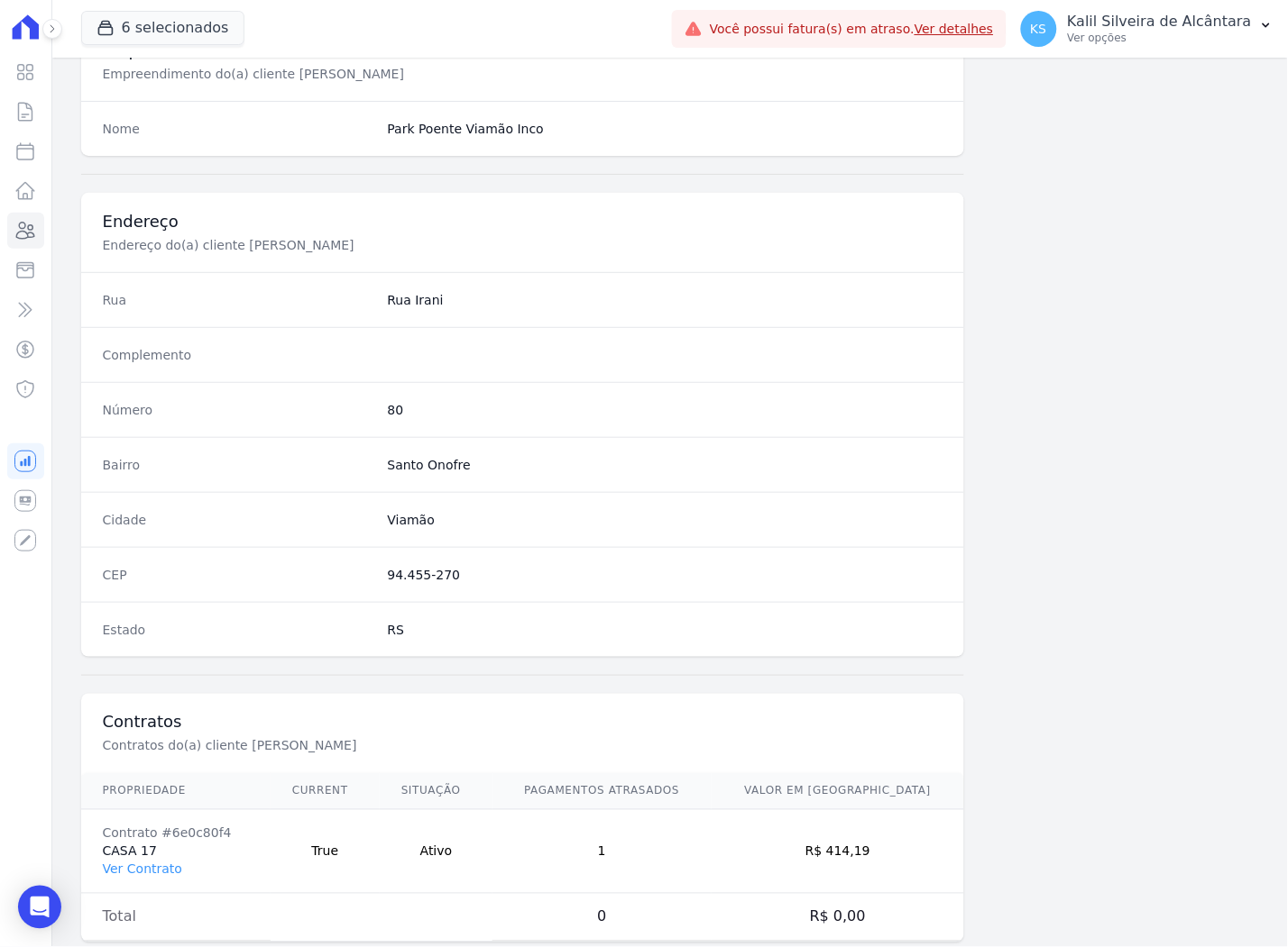
scroll to position [742, 0]
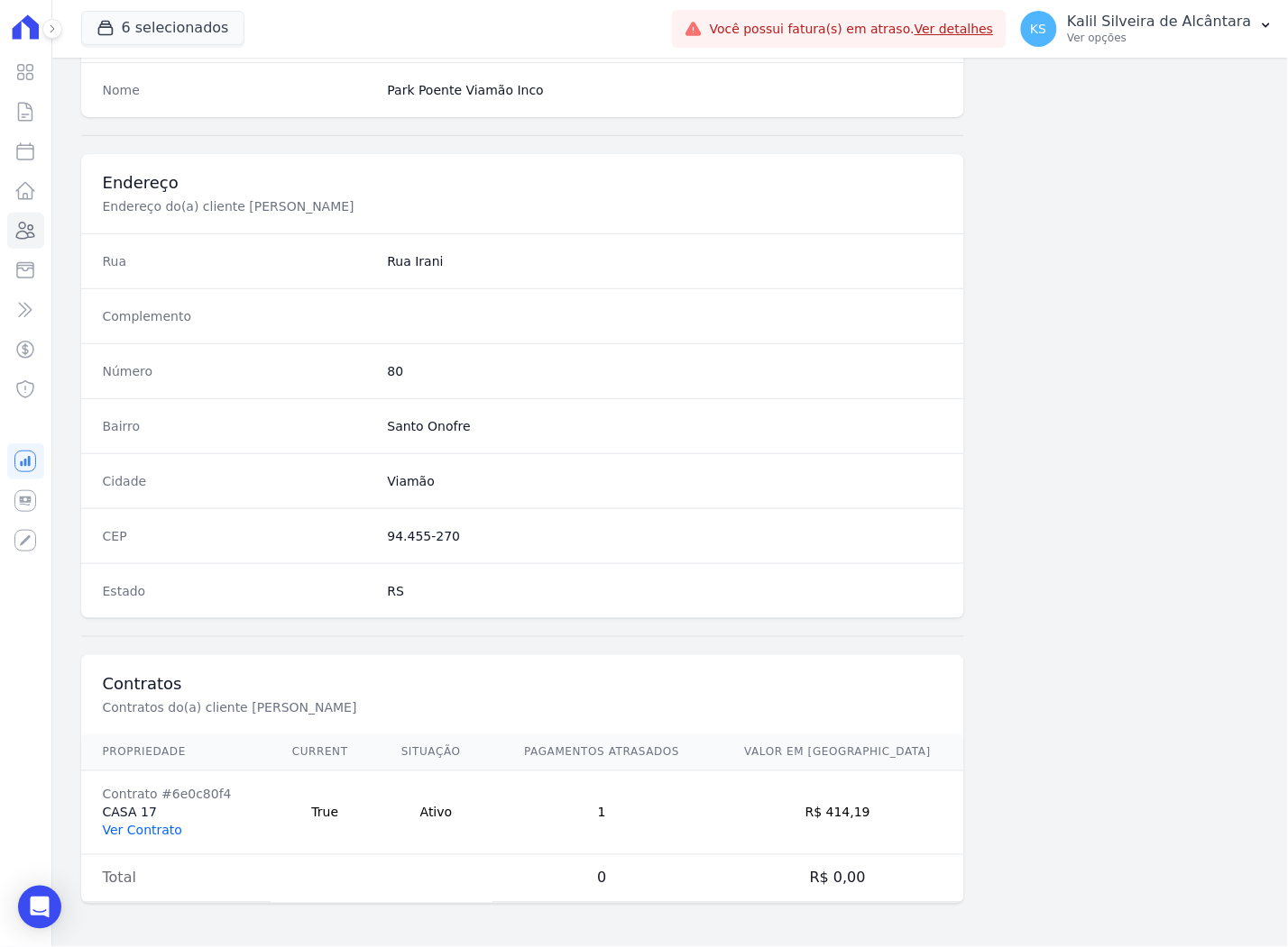
click at [154, 826] on link "Ver Contrato" at bounding box center [143, 830] width 79 height 14
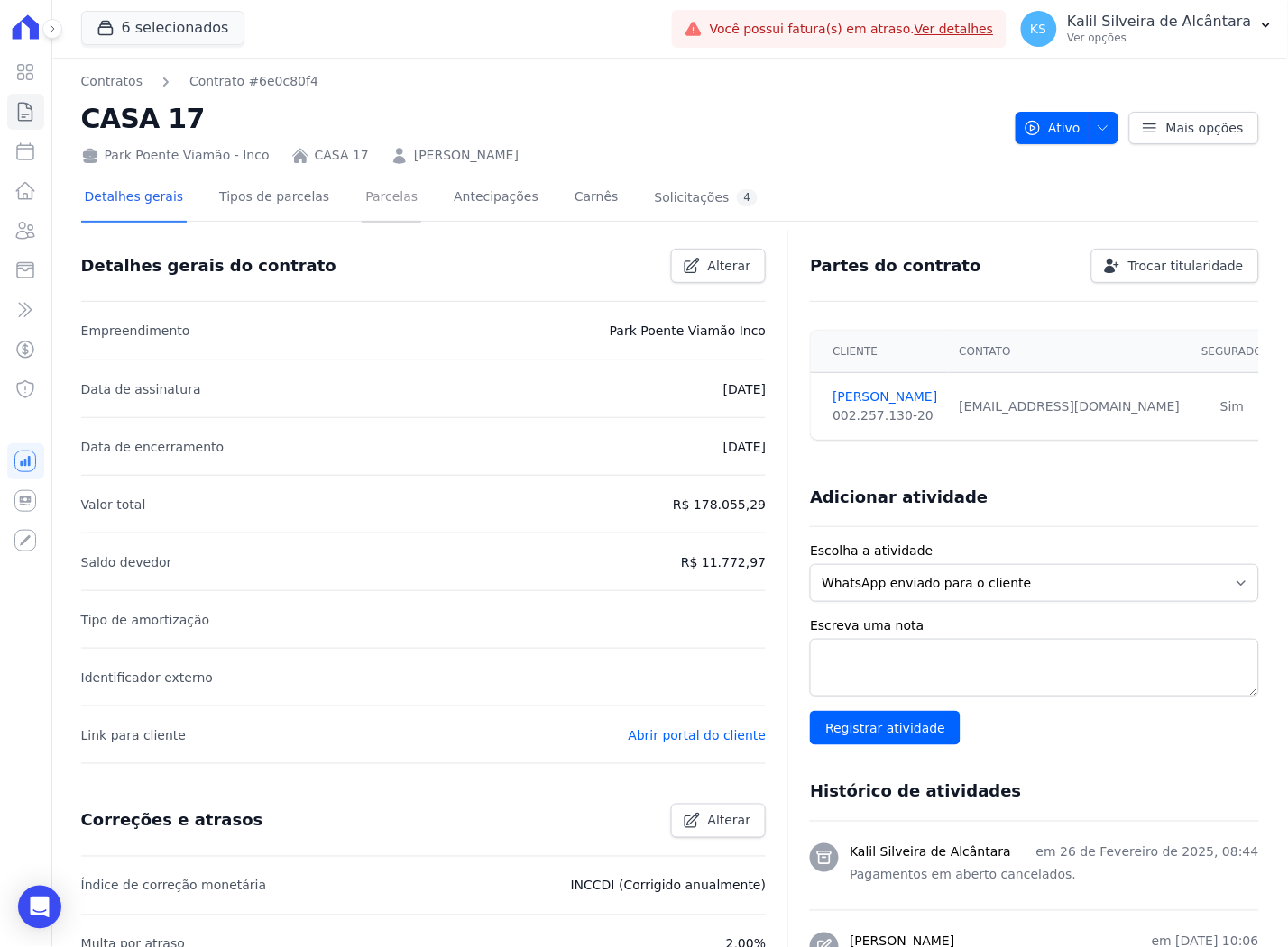
click at [362, 213] on link "Parcelas" at bounding box center [392, 199] width 60 height 48
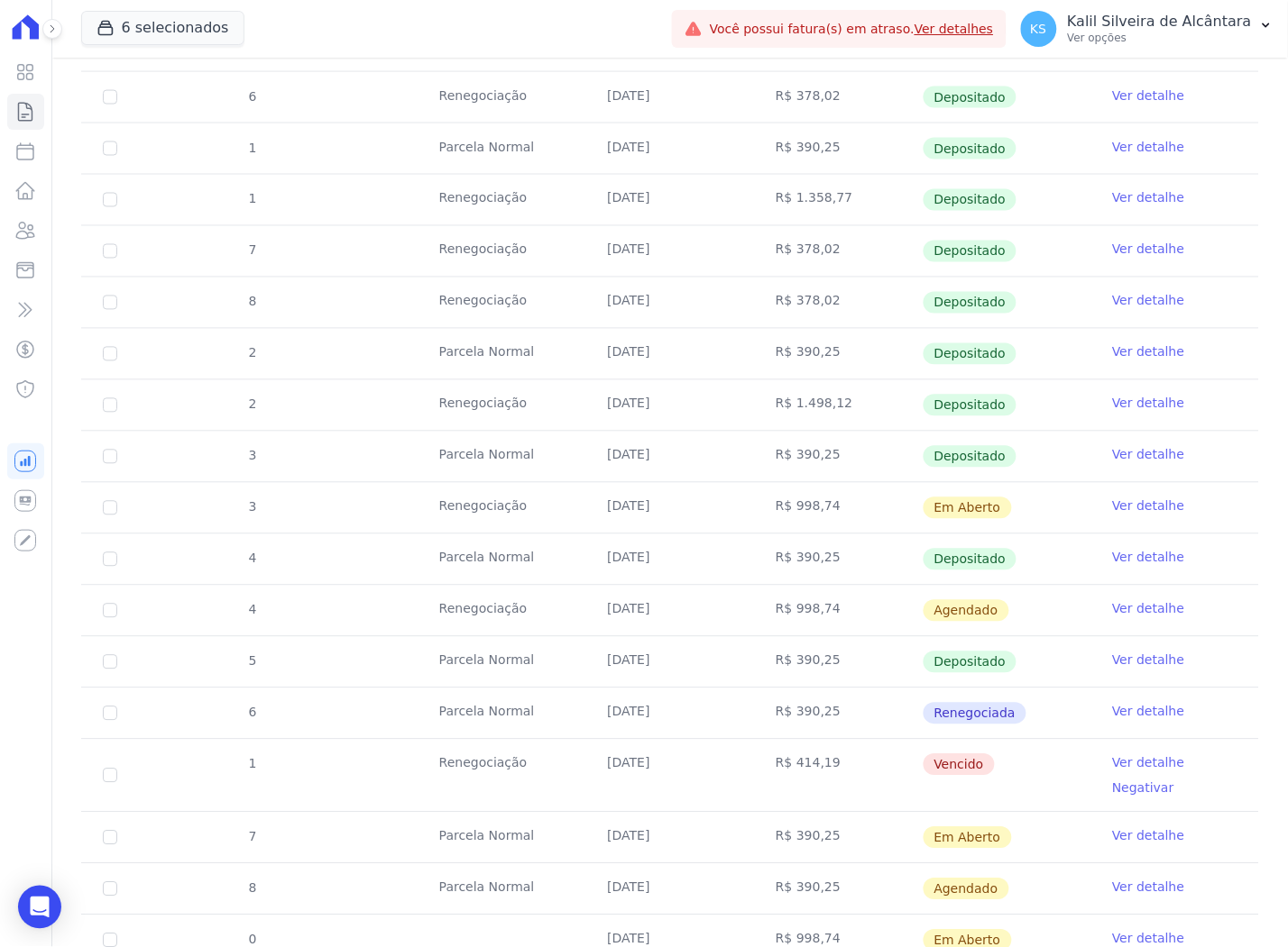
scroll to position [600, 0]
click at [28, 241] on link "Clientes" at bounding box center [25, 230] width 37 height 36
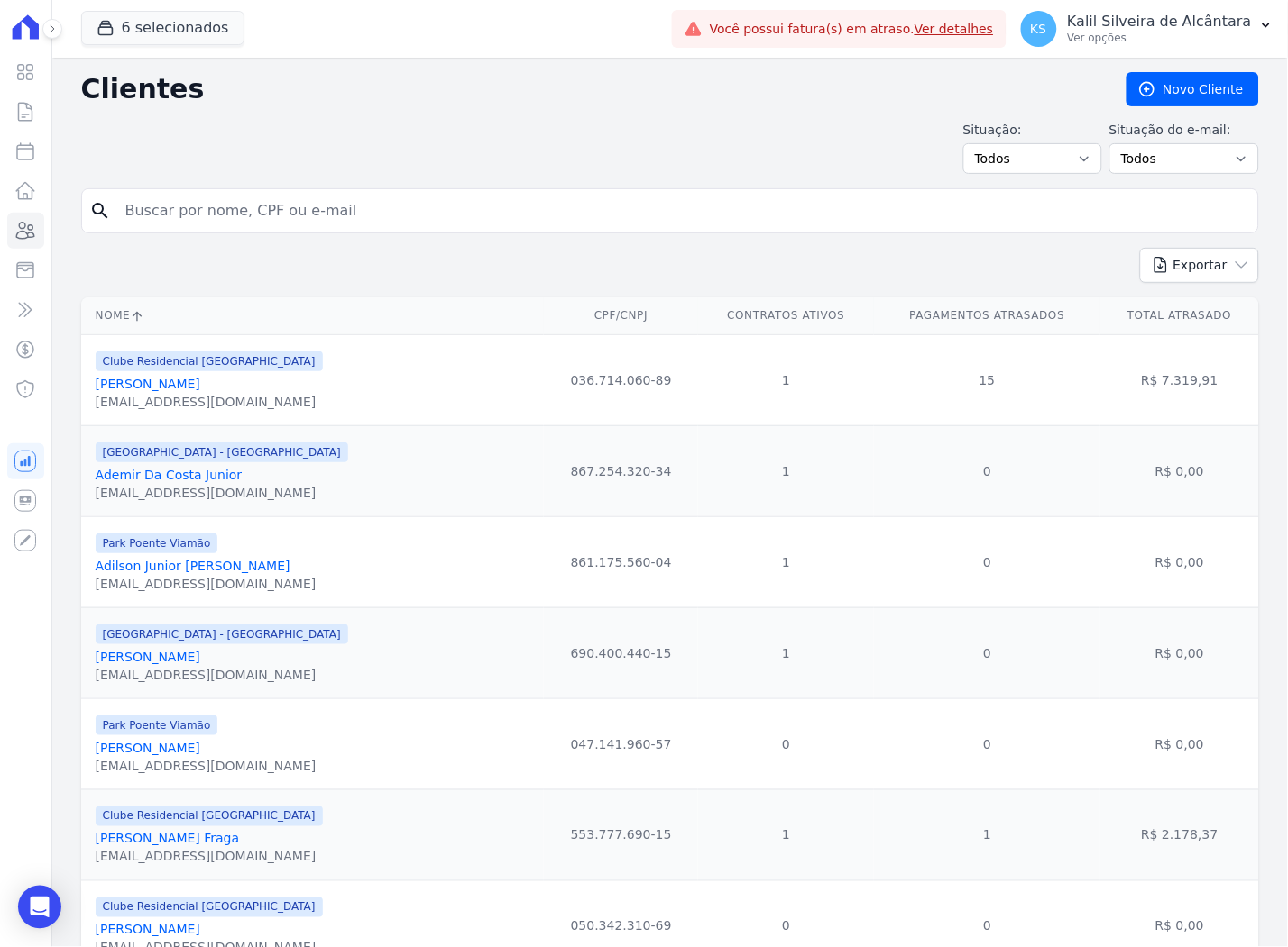
click at [190, 214] on input "search" at bounding box center [683, 210] width 1137 height 36
paste input "[PERSON_NAME]"
type input "[PERSON_NAME]"
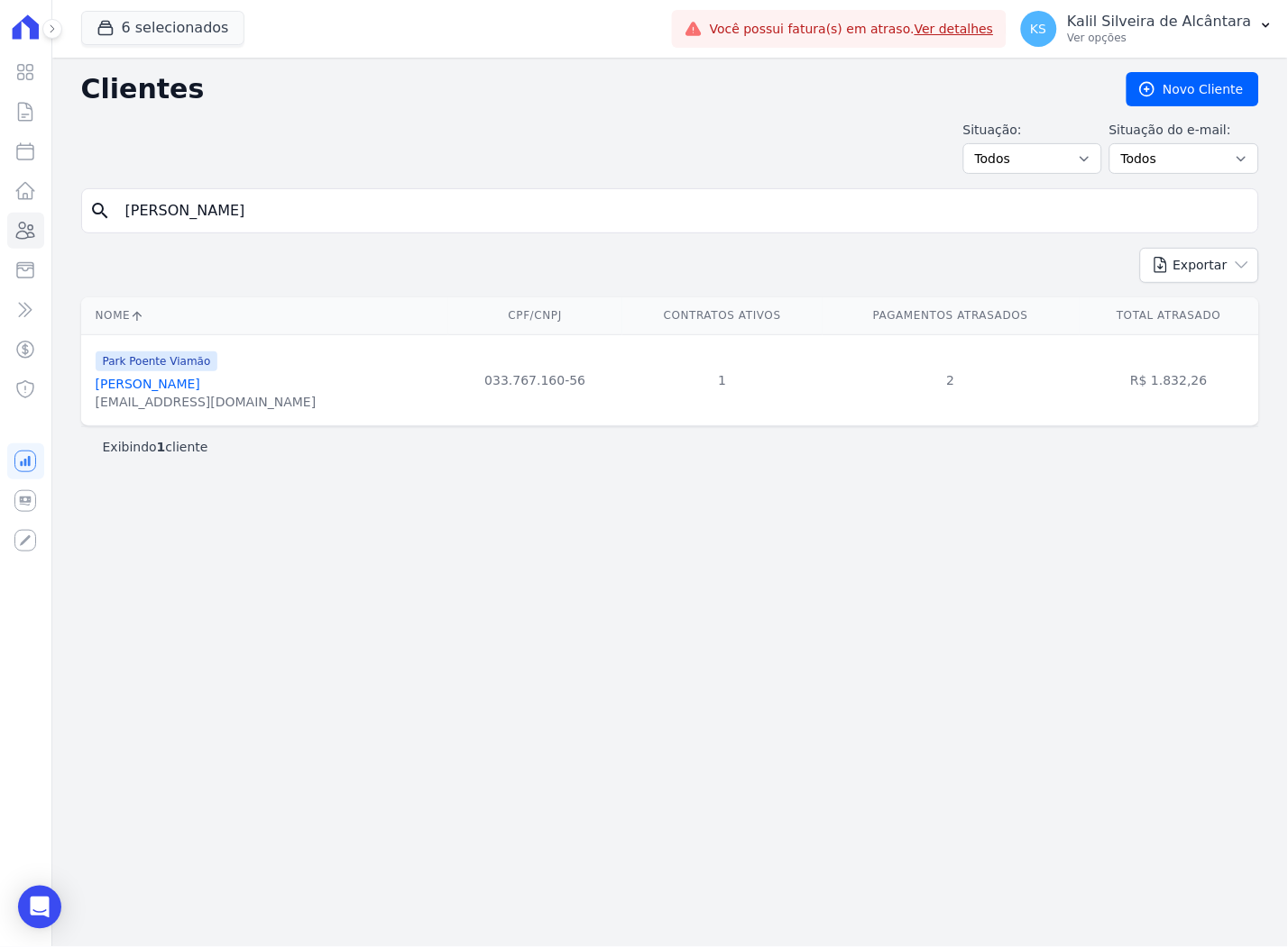
drag, startPoint x: 282, startPoint y: 222, endPoint x: -6, endPoint y: 228, distance: 288.1
click at [0, 228] on html "Visão Geral Contratos [GEOGRAPHIC_DATA] Lotes Clientes Minha Carteira Transferê…" at bounding box center [644, 474] width 1288 height 947
paste input "[PERSON_NAME]"
type input "[PERSON_NAME]"
drag, startPoint x: 301, startPoint y: 202, endPoint x: 40, endPoint y: 231, distance: 262.6
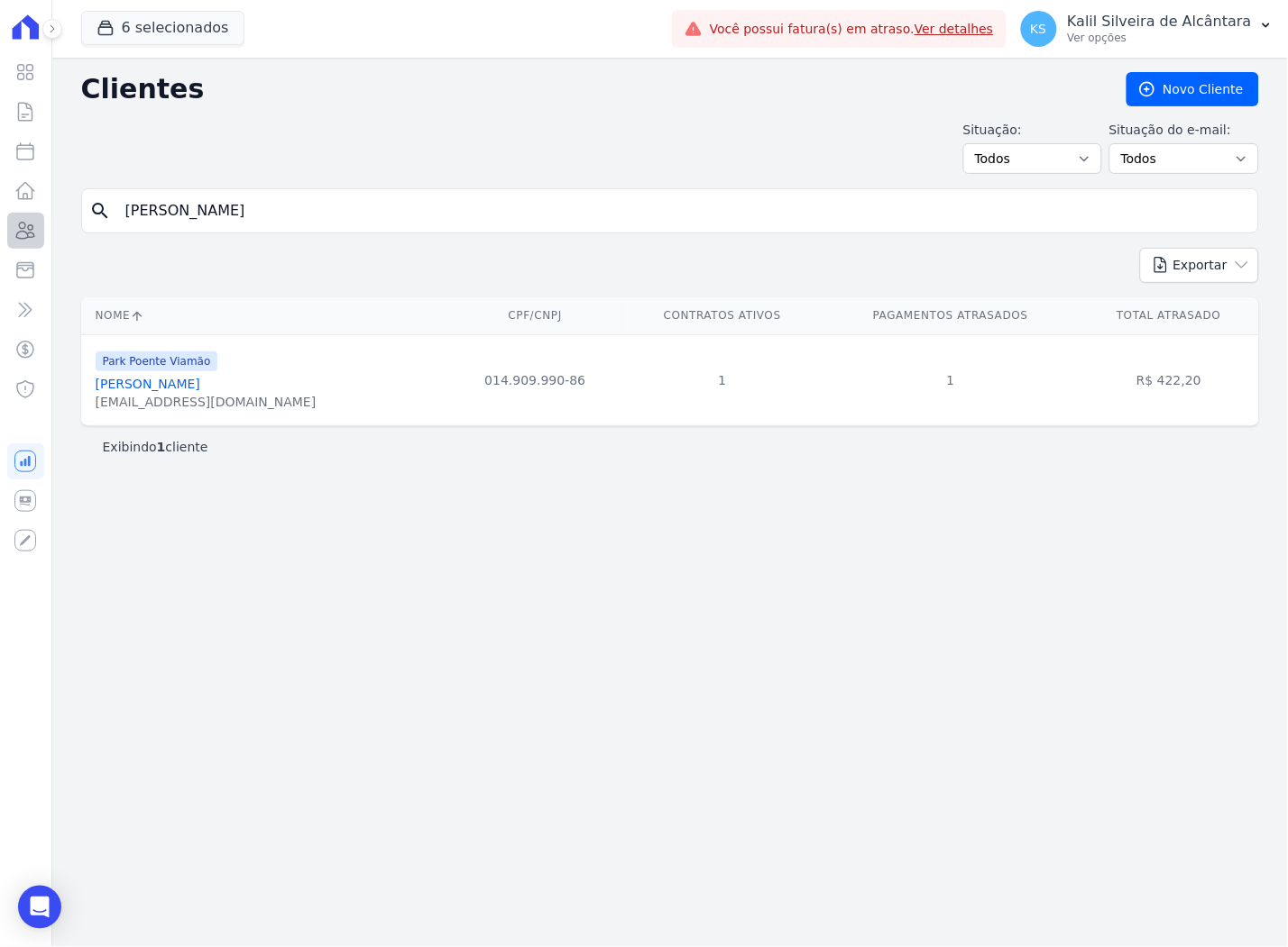
click at [40, 231] on div "Visão Geral Contratos [GEOGRAPHIC_DATA] Lotes Clientes Minha Carteira Transferê…" at bounding box center [644, 474] width 1288 height 947
paste input "[PERSON_NAME]"
type input "[PERSON_NAME]"
drag, startPoint x: 379, startPoint y: 197, endPoint x: 123, endPoint y: 246, distance: 260.6
click at [156, 245] on form "search [PERSON_NAME]" at bounding box center [670, 218] width 1178 height 60
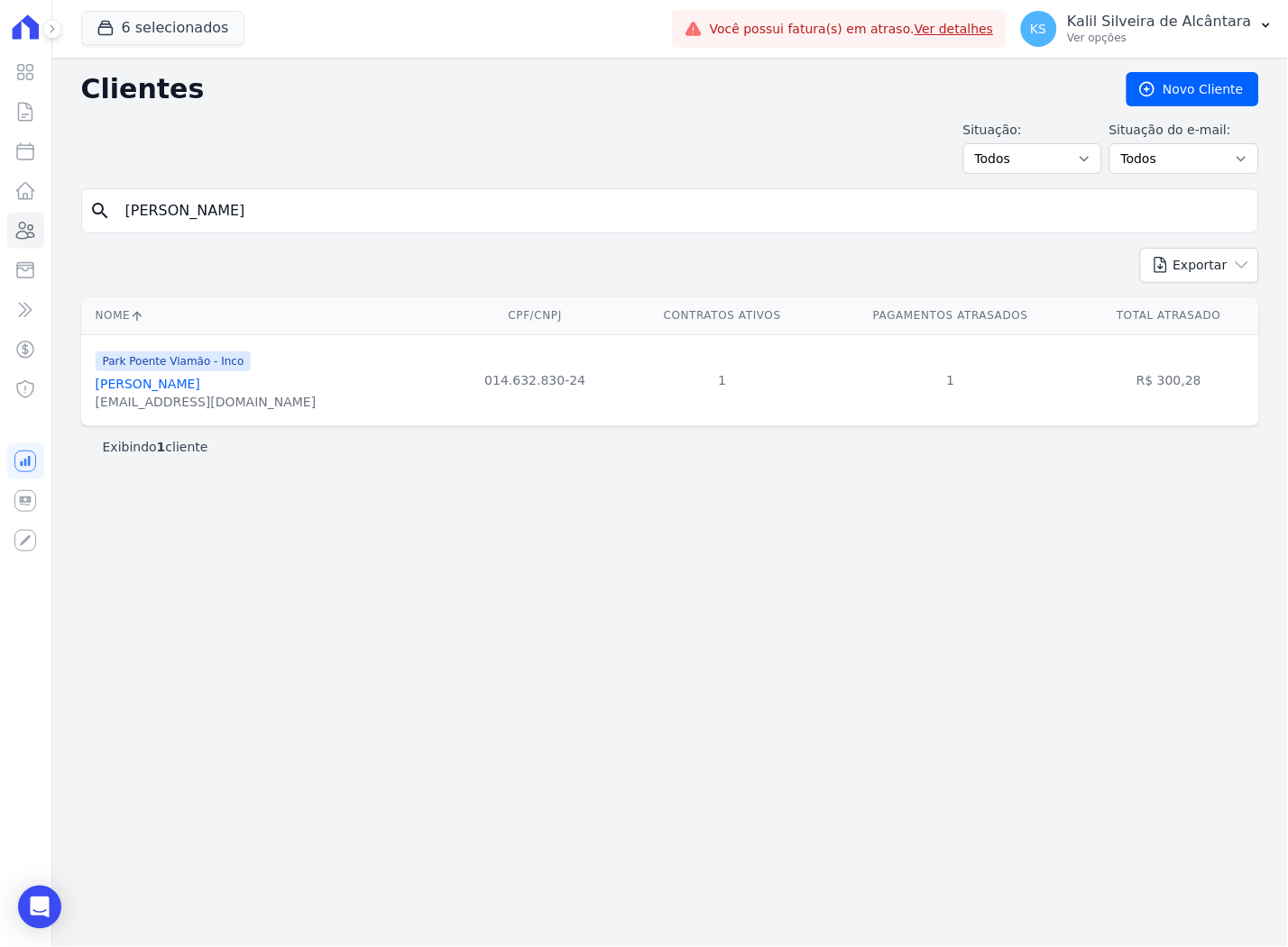
paste input "[PERSON_NAME]"
drag, startPoint x: 404, startPoint y: 200, endPoint x: -6, endPoint y: 210, distance: 410.1
click at [0, 210] on html "Visão Geral Contratos [GEOGRAPHIC_DATA] Lotes Clientes Minha Carteira Transferê…" at bounding box center [644, 474] width 1288 height 947
paste input "search"
type input "[PERSON_NAME]"
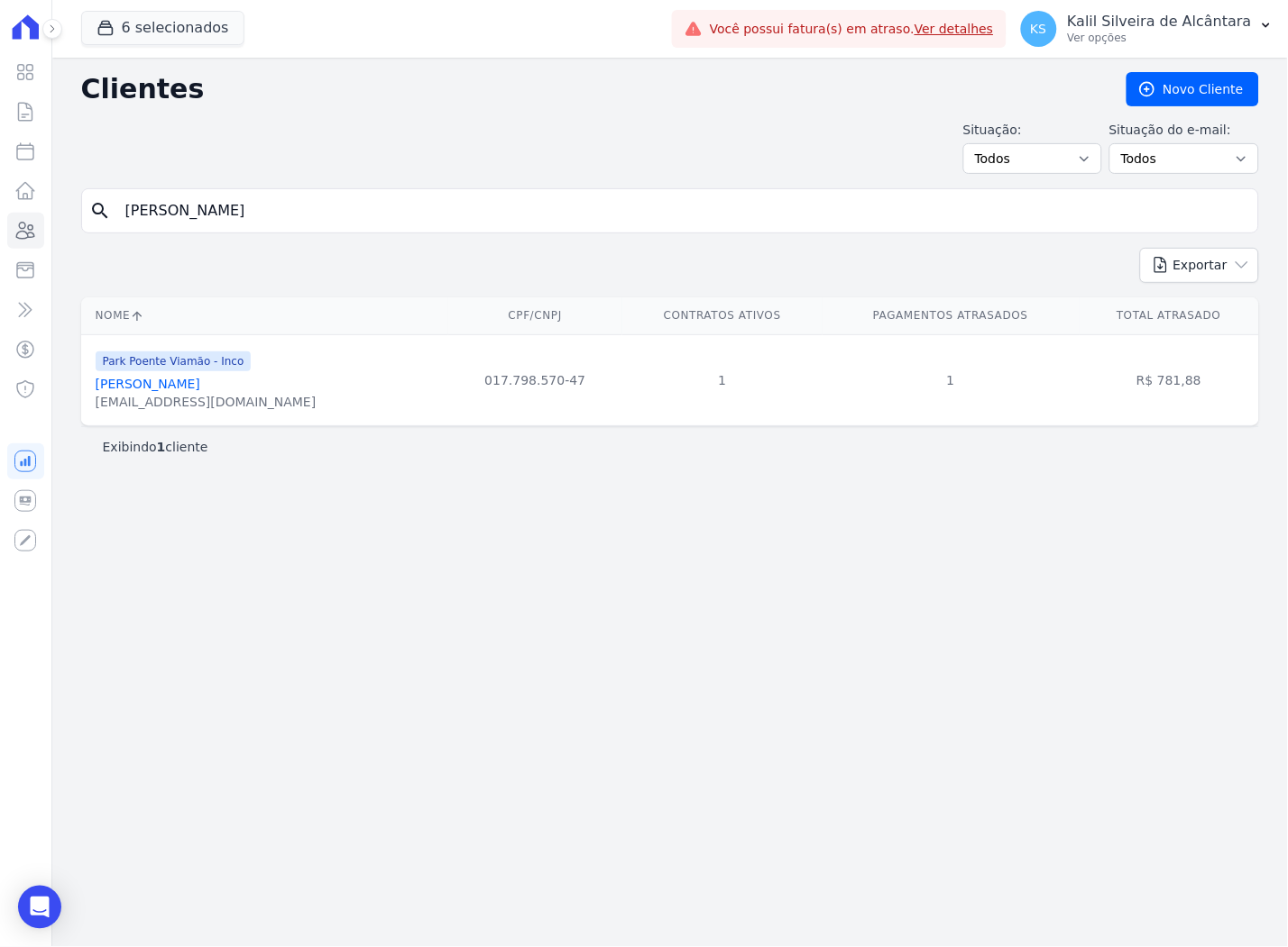
drag, startPoint x: 328, startPoint y: 209, endPoint x: -6, endPoint y: 217, distance: 334.1
click at [0, 217] on html "Visão Geral Contratos [GEOGRAPHIC_DATA] Lotes Clientes Minha Carteira Transferê…" at bounding box center [644, 474] width 1288 height 947
paste input "[PERSON_NAME]"
type input "[PERSON_NAME]"
click at [150, 377] on link "[PERSON_NAME]" at bounding box center [148, 384] width 104 height 14
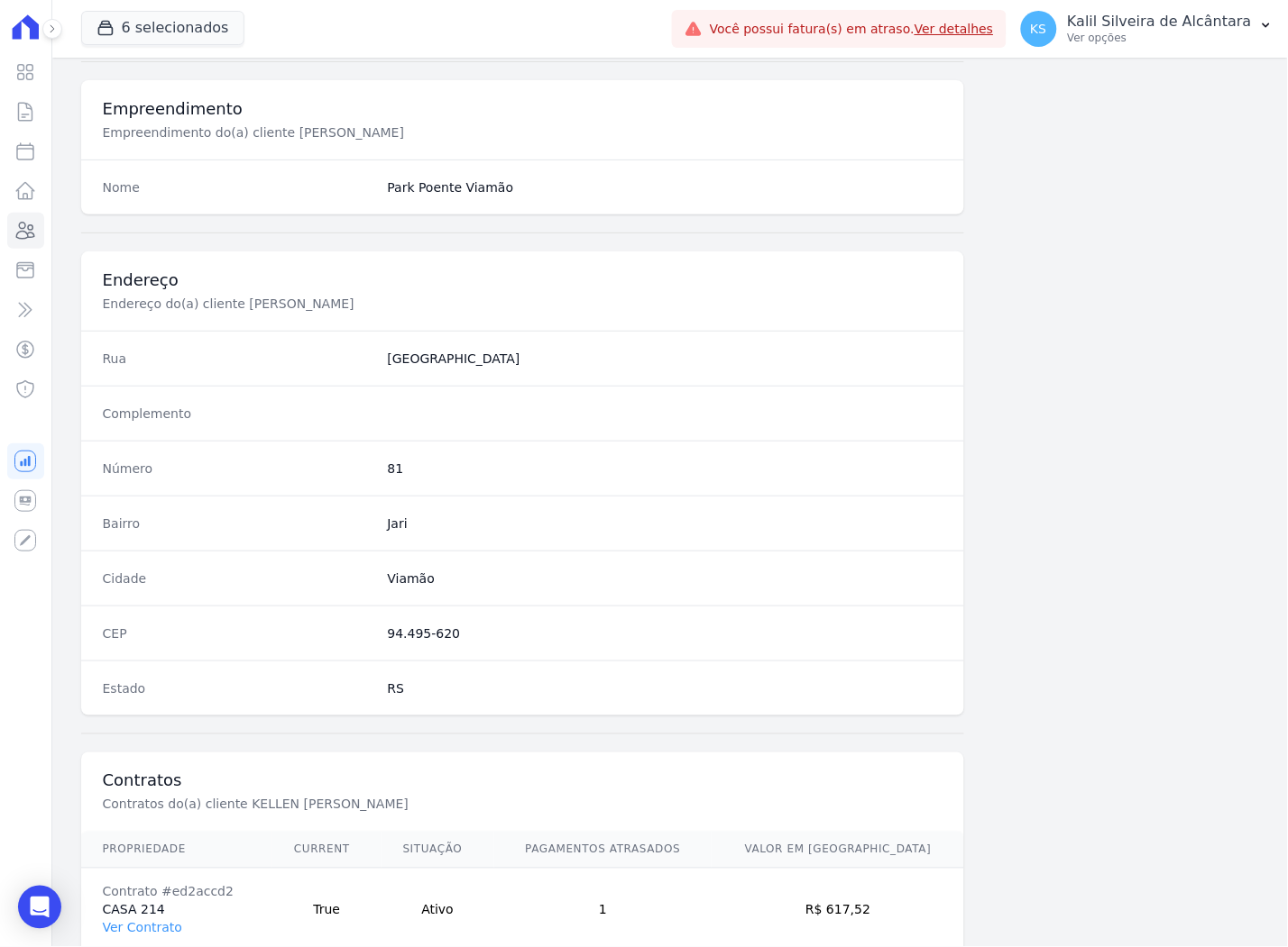
scroll to position [742, 0]
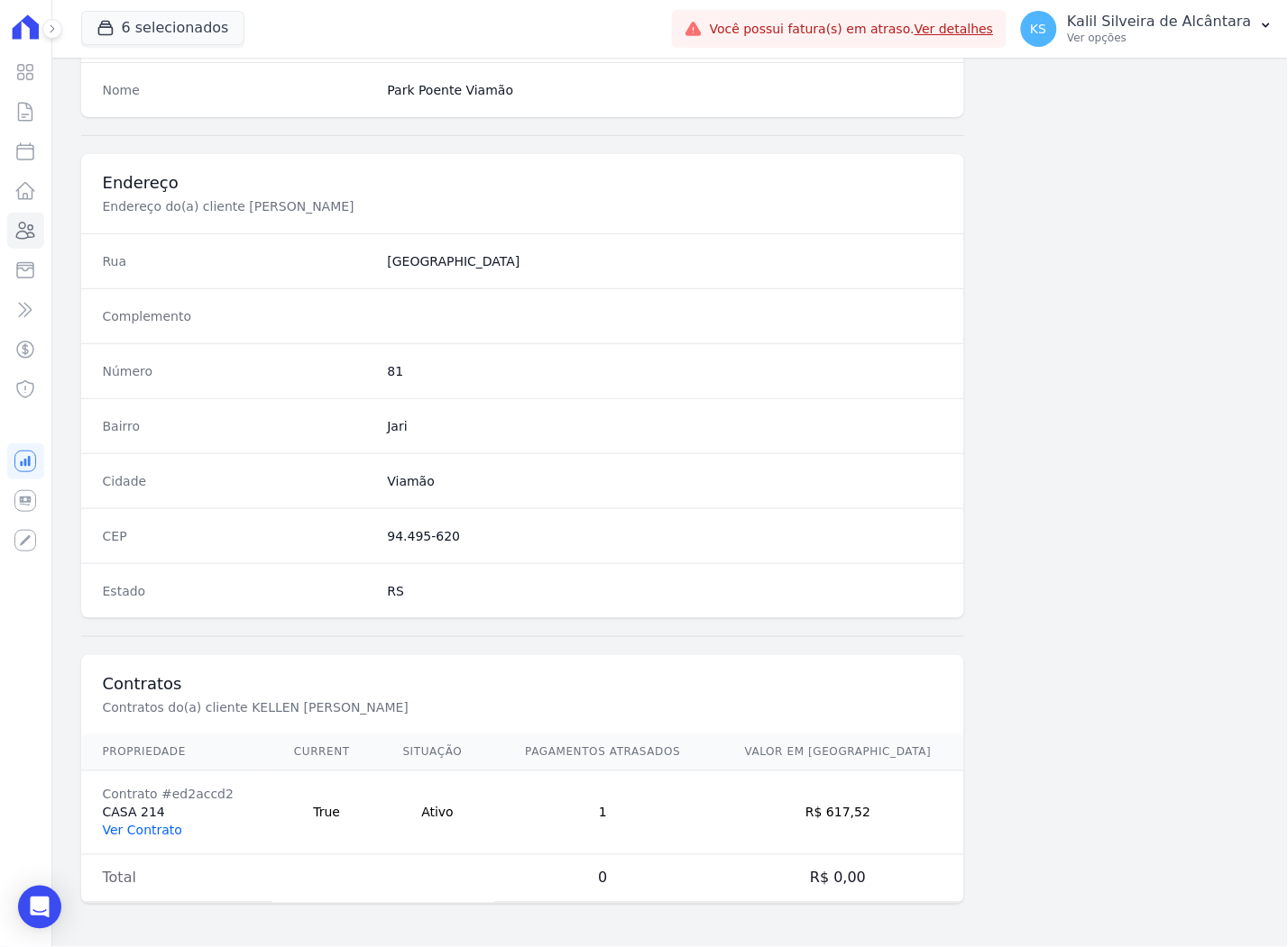
click at [140, 827] on link "Ver Contrato" at bounding box center [143, 830] width 79 height 14
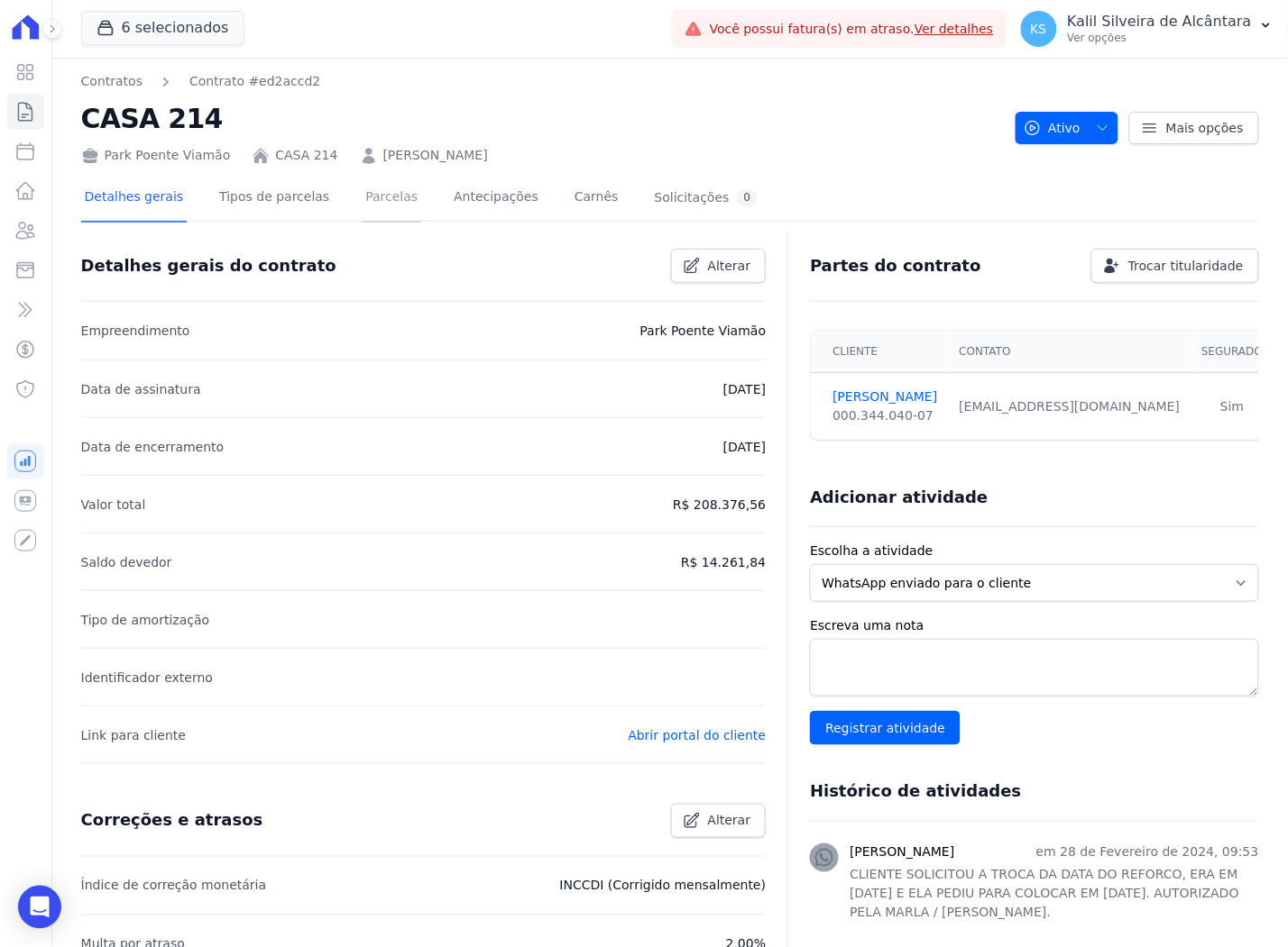
click at [374, 183] on link "Parcelas" at bounding box center [392, 199] width 60 height 48
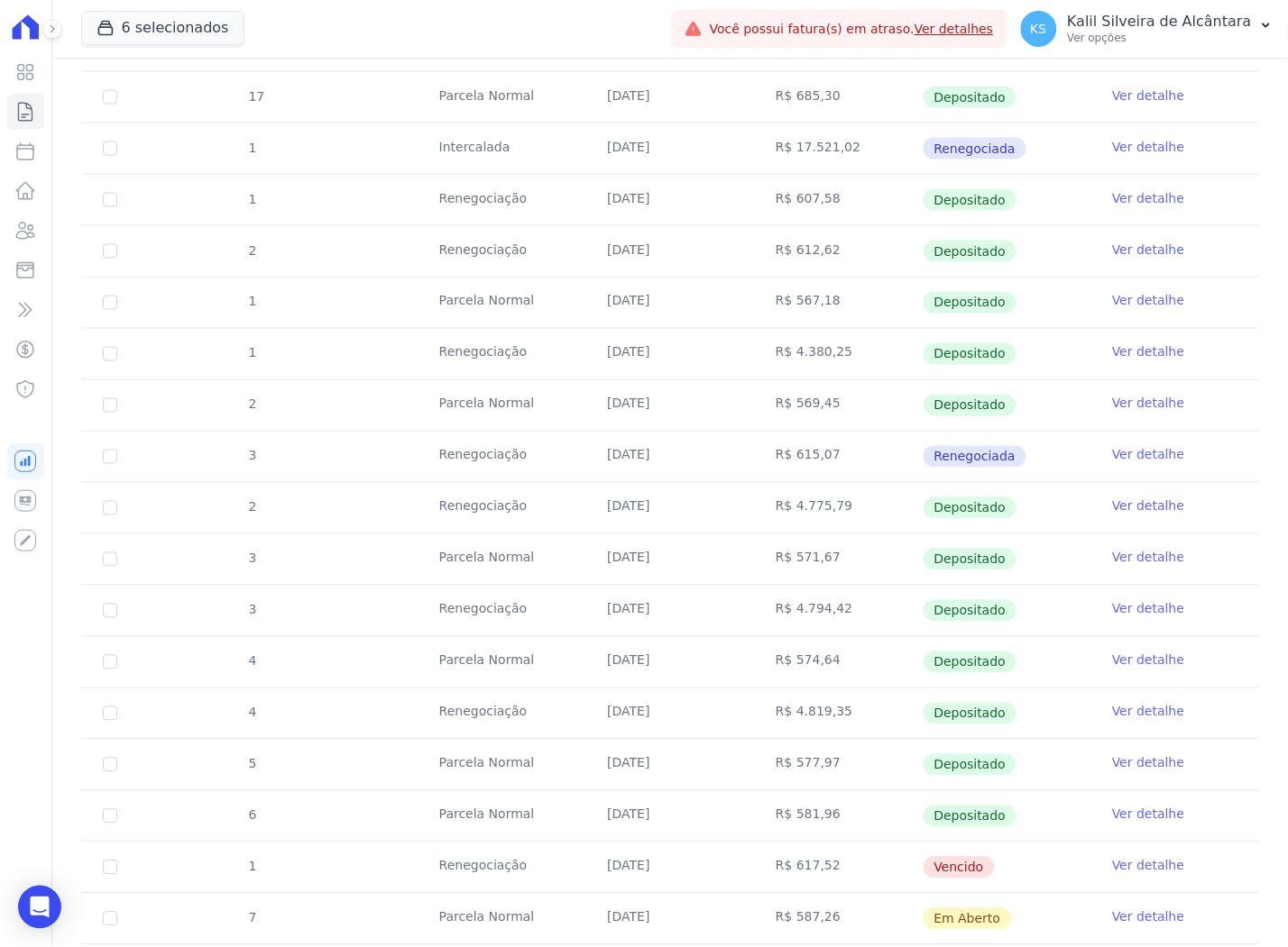
scroll to position [700, 0]
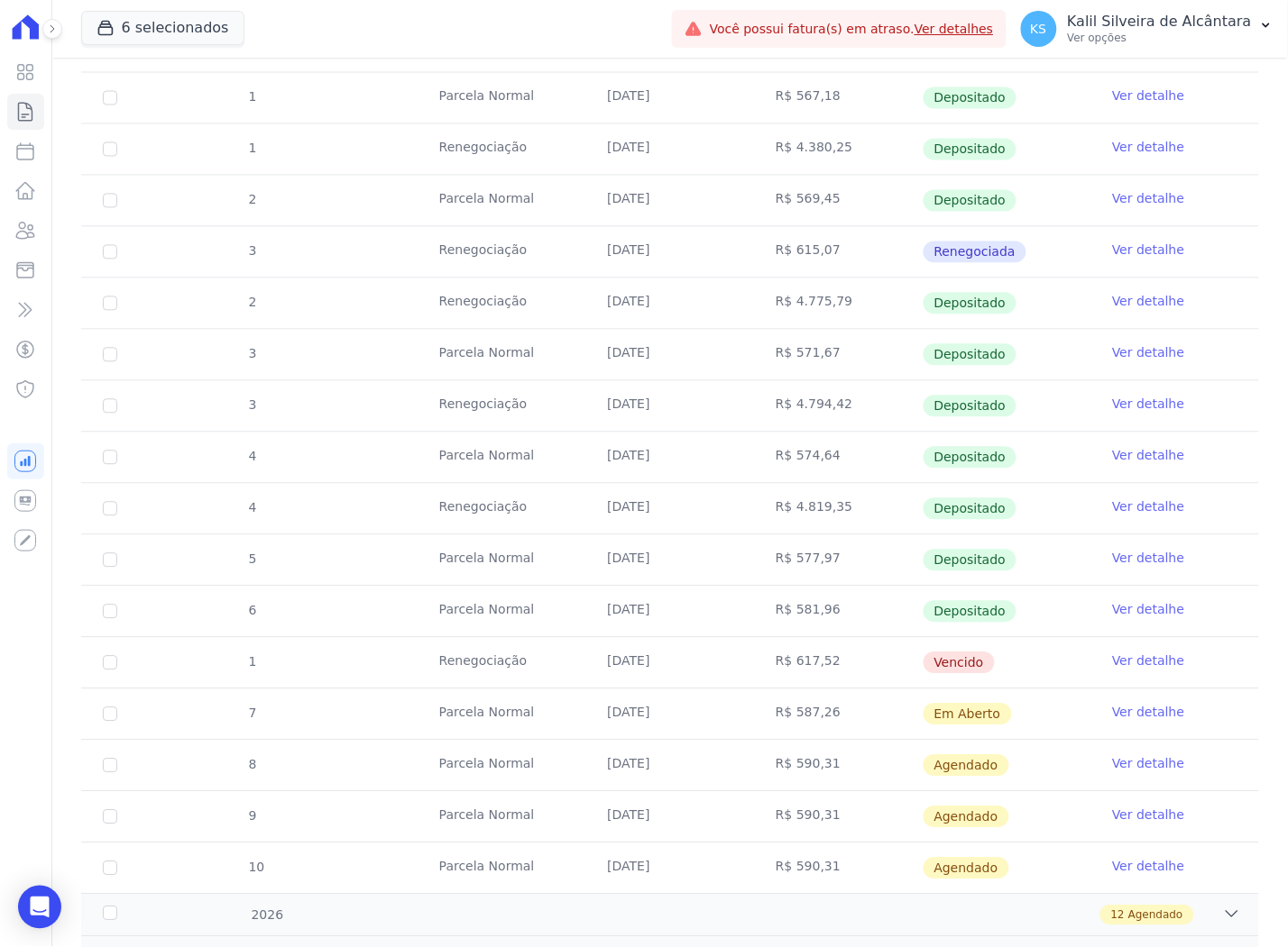
click at [662, 656] on td "[DATE]" at bounding box center [670, 663] width 169 height 50
click at [310, 535] on tr "5 [GEOGRAPHIC_DATA] [DATE] R$ 577,97 Depositado Ver detalhe" at bounding box center [670, 559] width 1178 height 51
click at [25, 236] on icon at bounding box center [25, 230] width 21 height 21
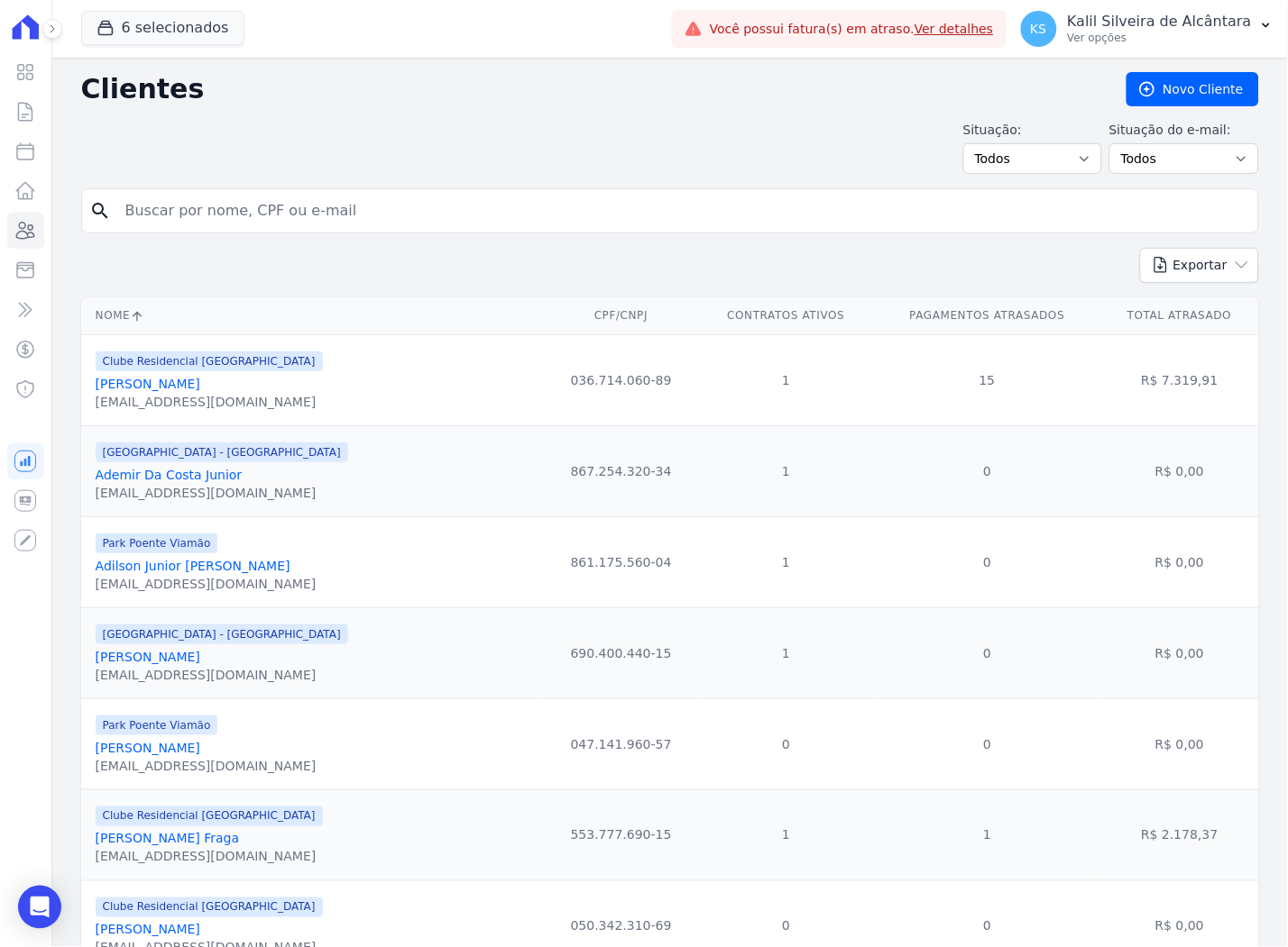
click at [196, 200] on input "search" at bounding box center [683, 210] width 1137 height 36
paste input "[PERSON_NAME]"
type input "[PERSON_NAME]"
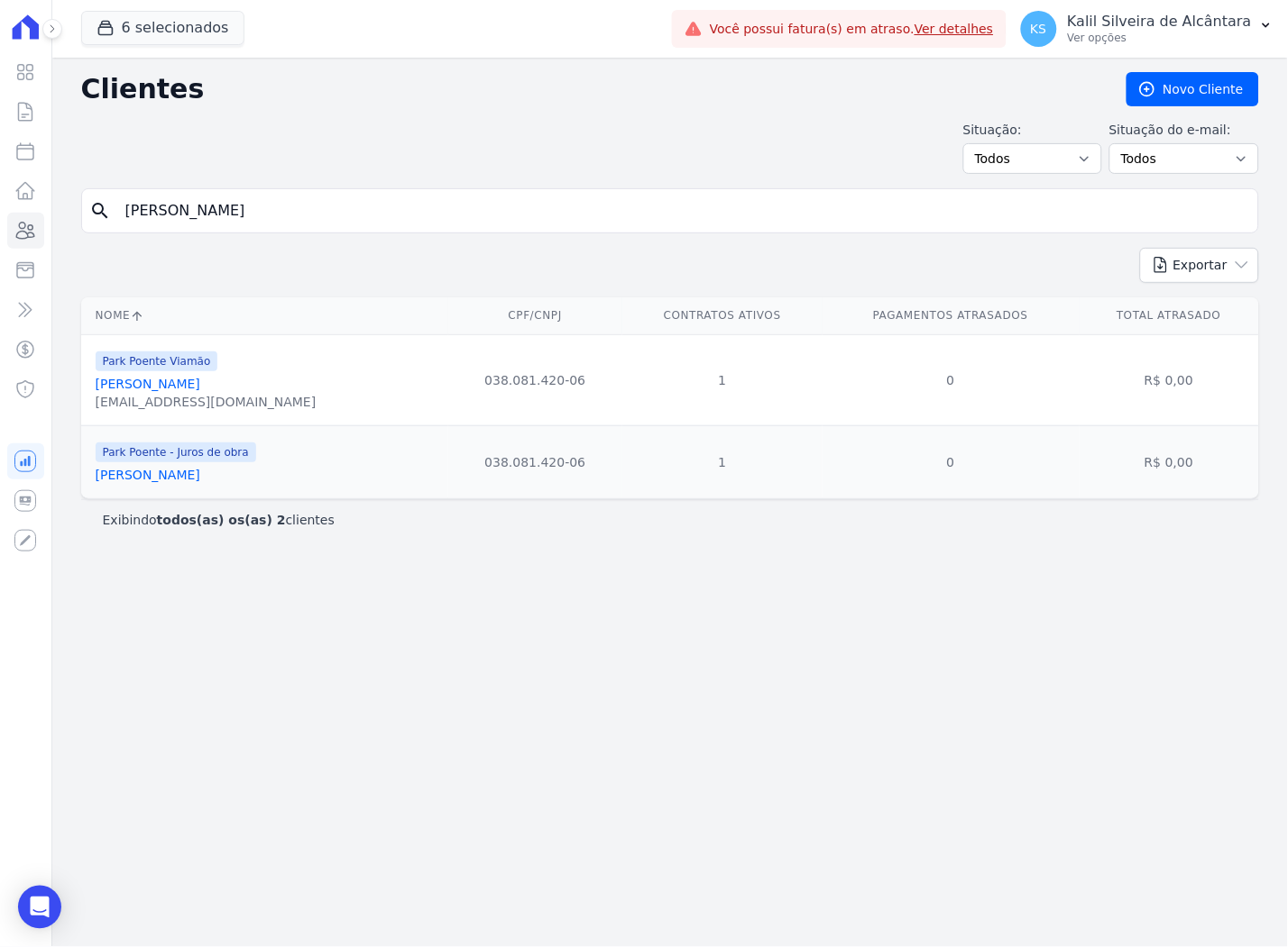
click at [172, 384] on link "[PERSON_NAME]" at bounding box center [148, 384] width 104 height 14
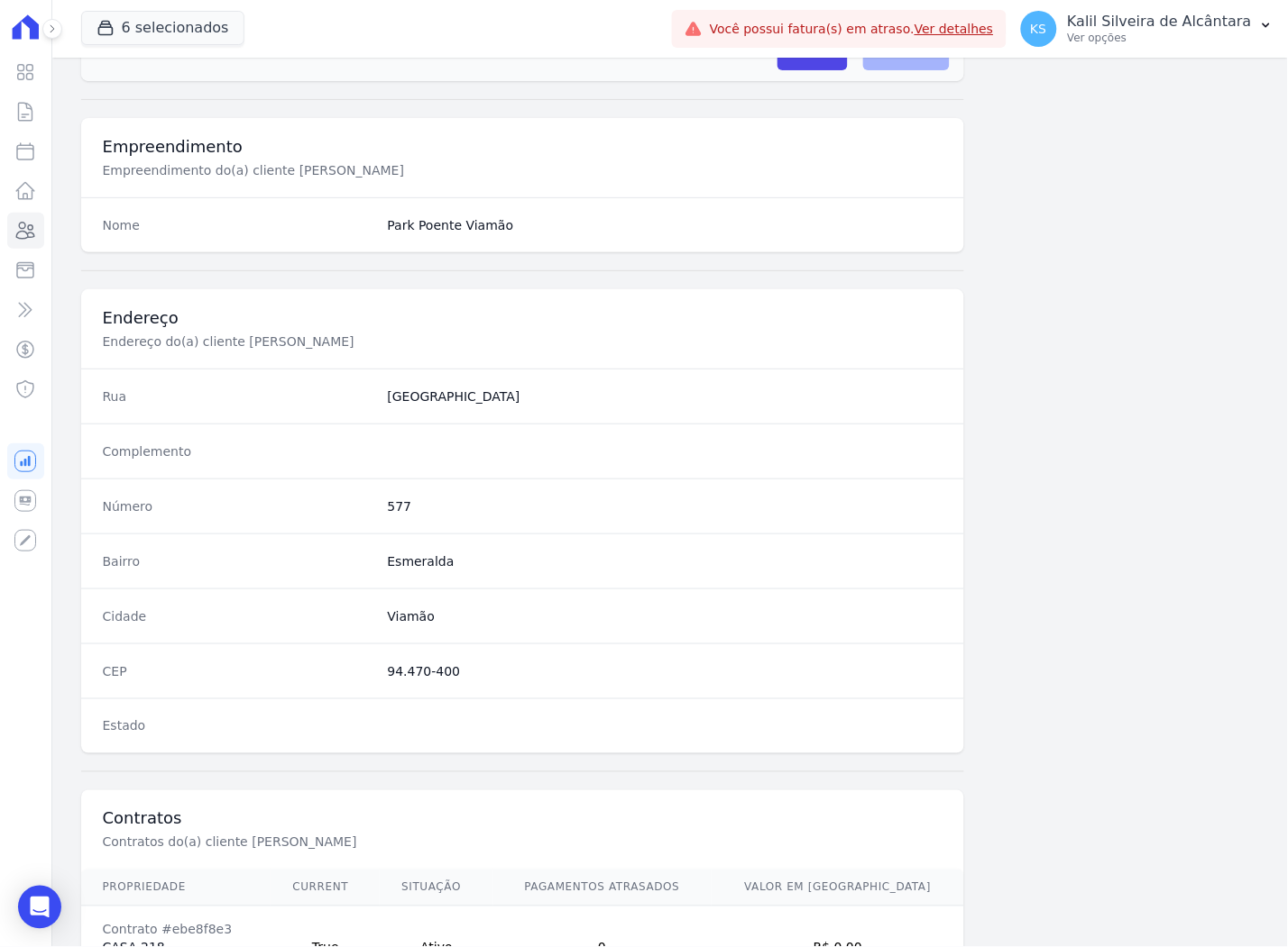
scroll to position [742, 0]
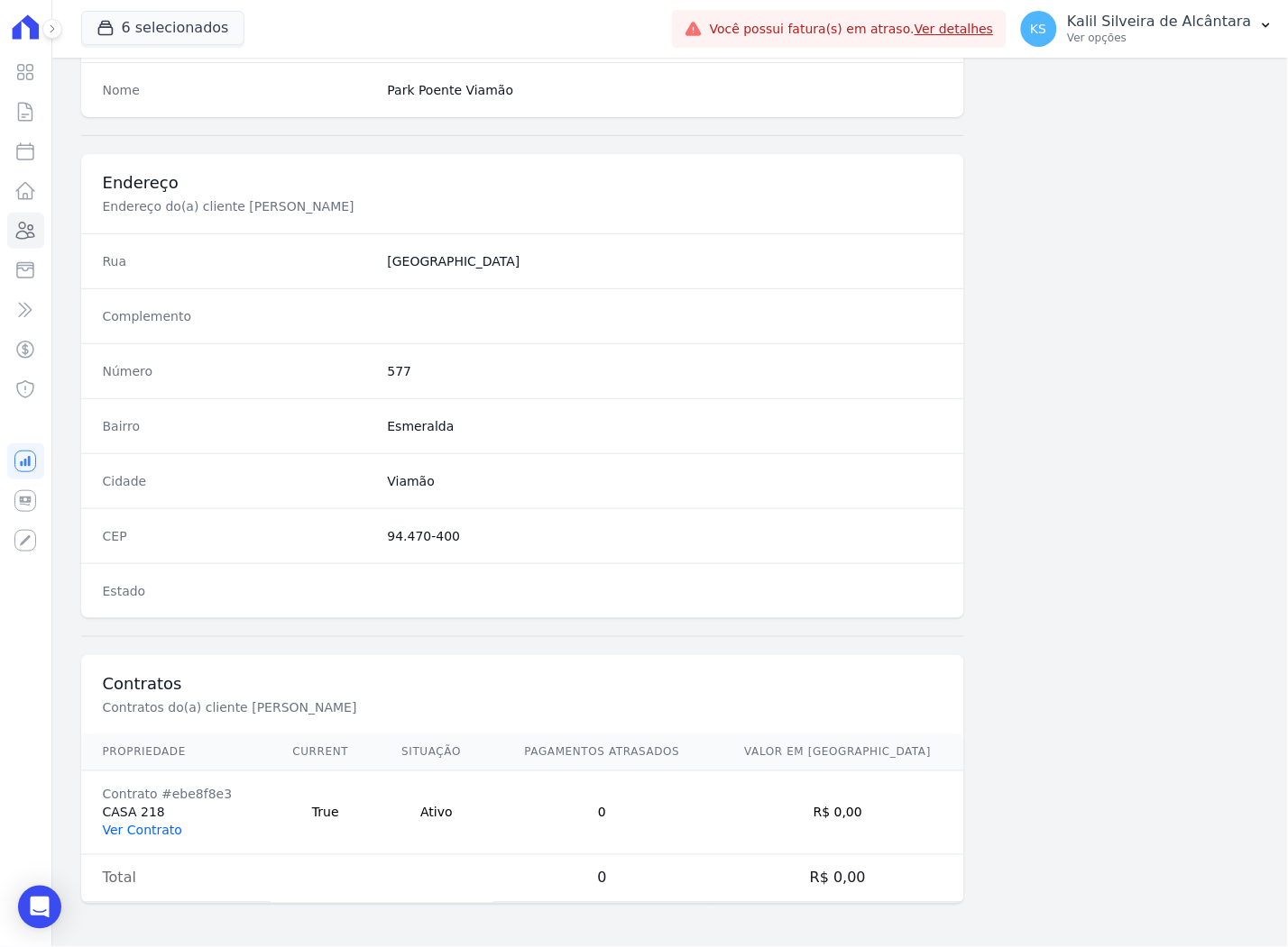
click at [146, 838] on link "Ver Contrato" at bounding box center [143, 830] width 79 height 14
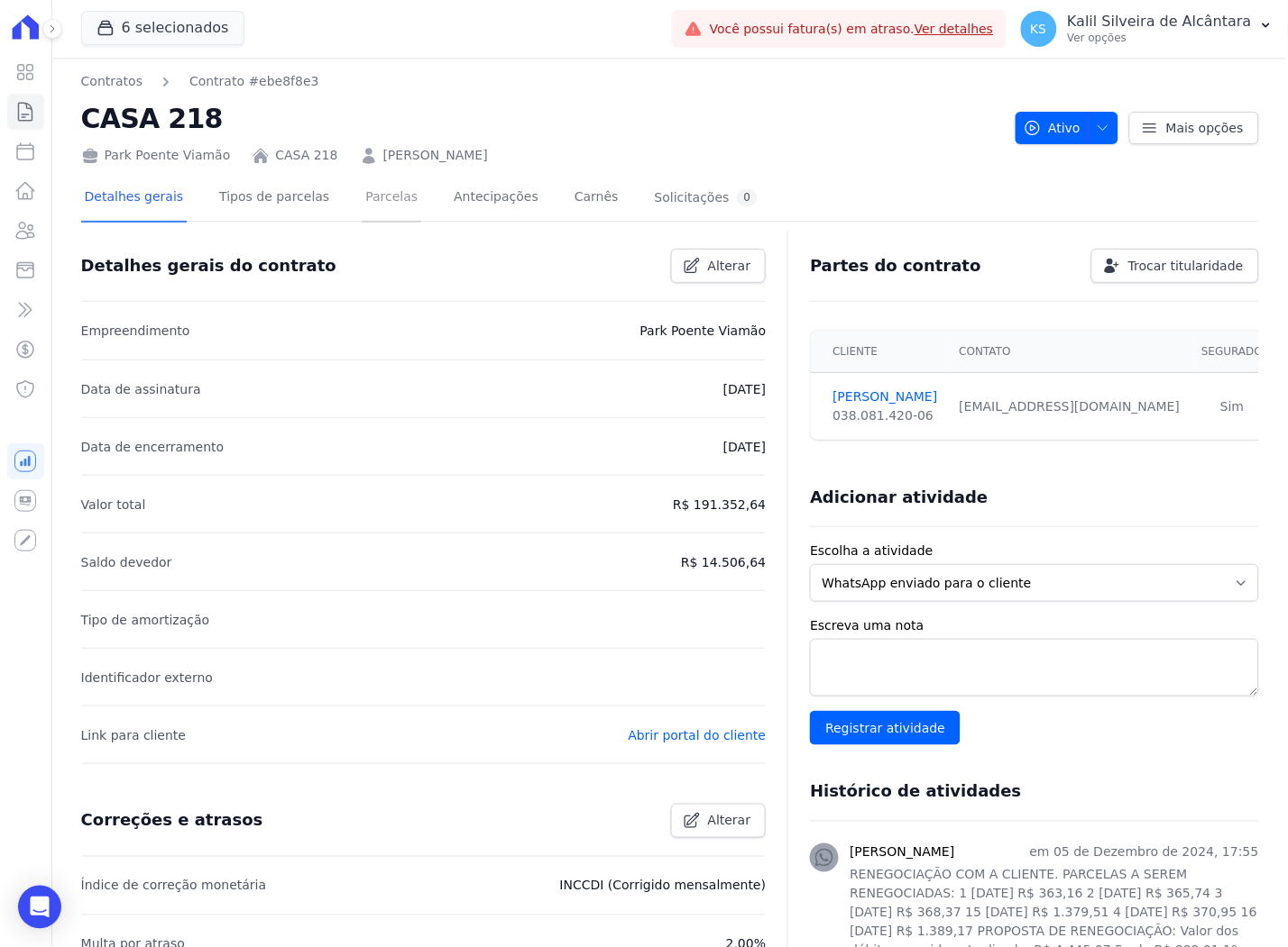
click at [362, 189] on link "Parcelas" at bounding box center [392, 199] width 60 height 48
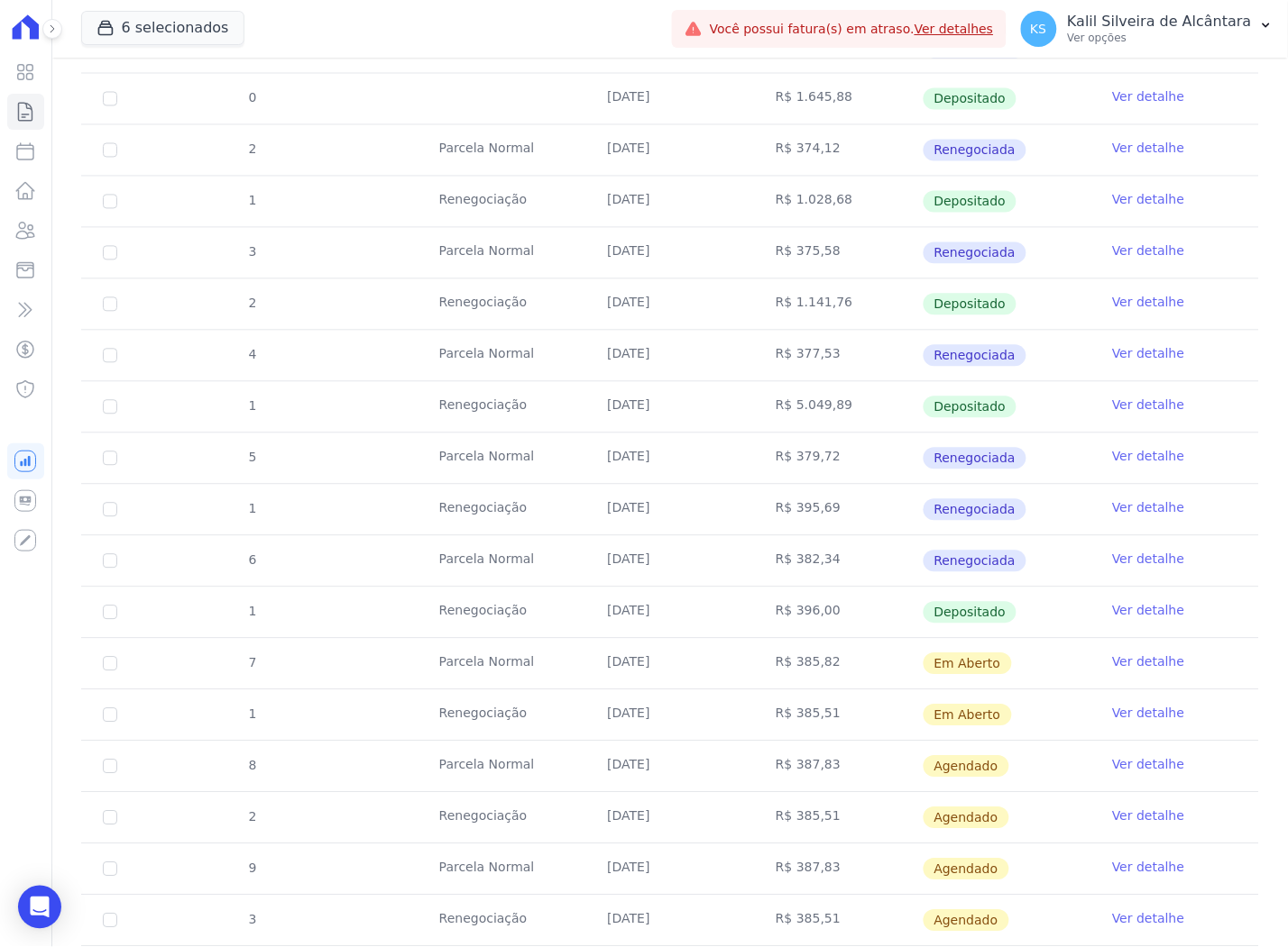
scroll to position [700, 0]
drag, startPoint x: 681, startPoint y: 708, endPoint x: 412, endPoint y: 656, distance: 274.0
click at [412, 656] on tbody "16 [GEOGRAPHIC_DATA] [DATE] R$ 1.389,17 Pago por fora Ver detalhe 19 [GEOGRAPHI…" at bounding box center [670, 406] width 1178 height 1284
click at [718, 712] on td "[DATE]" at bounding box center [670, 715] width 169 height 50
drag, startPoint x: 833, startPoint y: 722, endPoint x: 435, endPoint y: 668, distance: 401.6
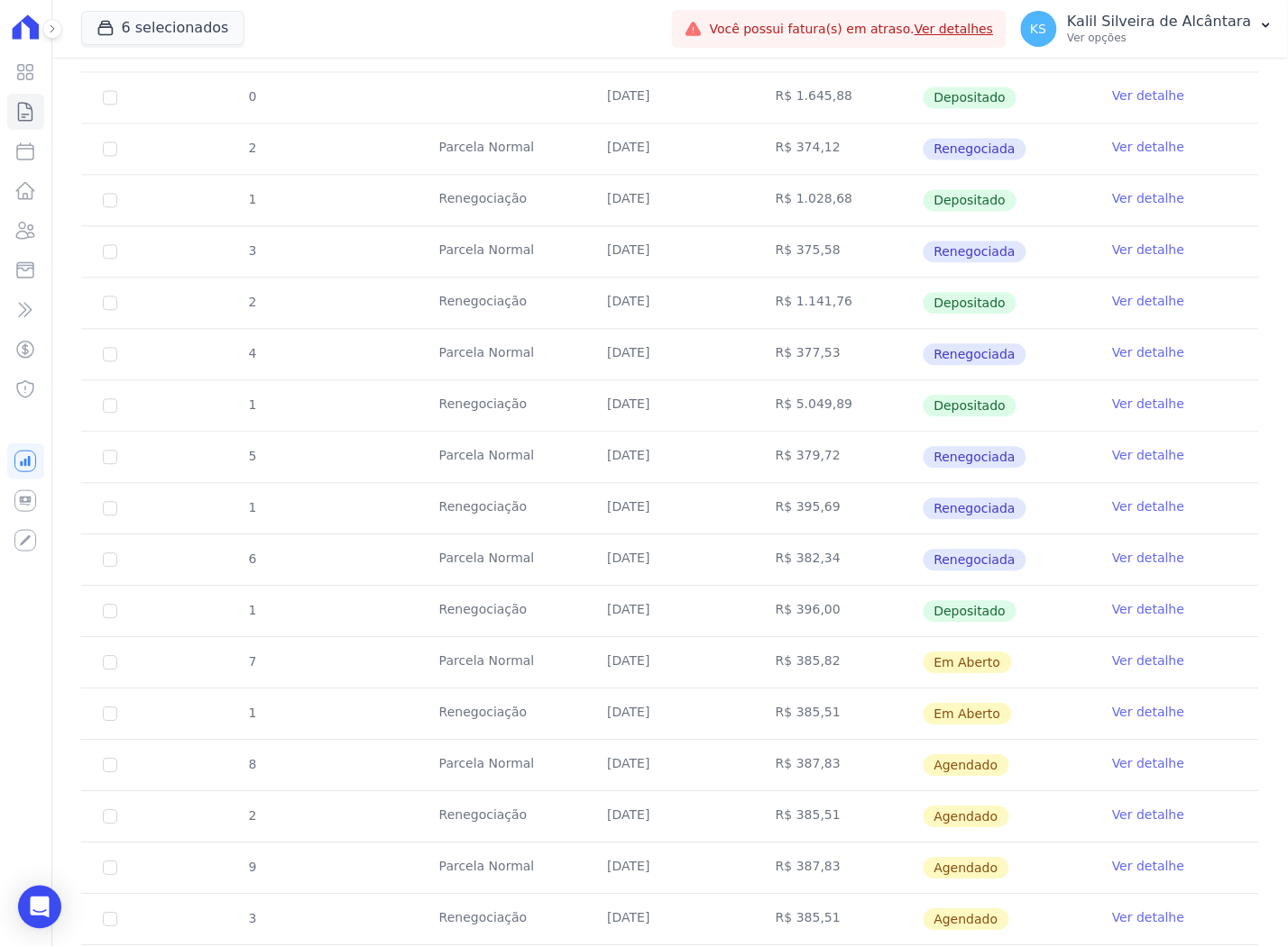
click at [435, 668] on tbody "16 [GEOGRAPHIC_DATA] [DATE] R$ 1.389,17 Pago por fora Ver detalhe 19 [GEOGRAPHI…" at bounding box center [670, 406] width 1178 height 1284
drag, startPoint x: 435, startPoint y: 668, endPoint x: 531, endPoint y: 701, distance: 101.5
click at [531, 701] on td "Renegociação" at bounding box center [502, 715] width 169 height 50
click at [692, 724] on td "[DATE]" at bounding box center [670, 715] width 169 height 50
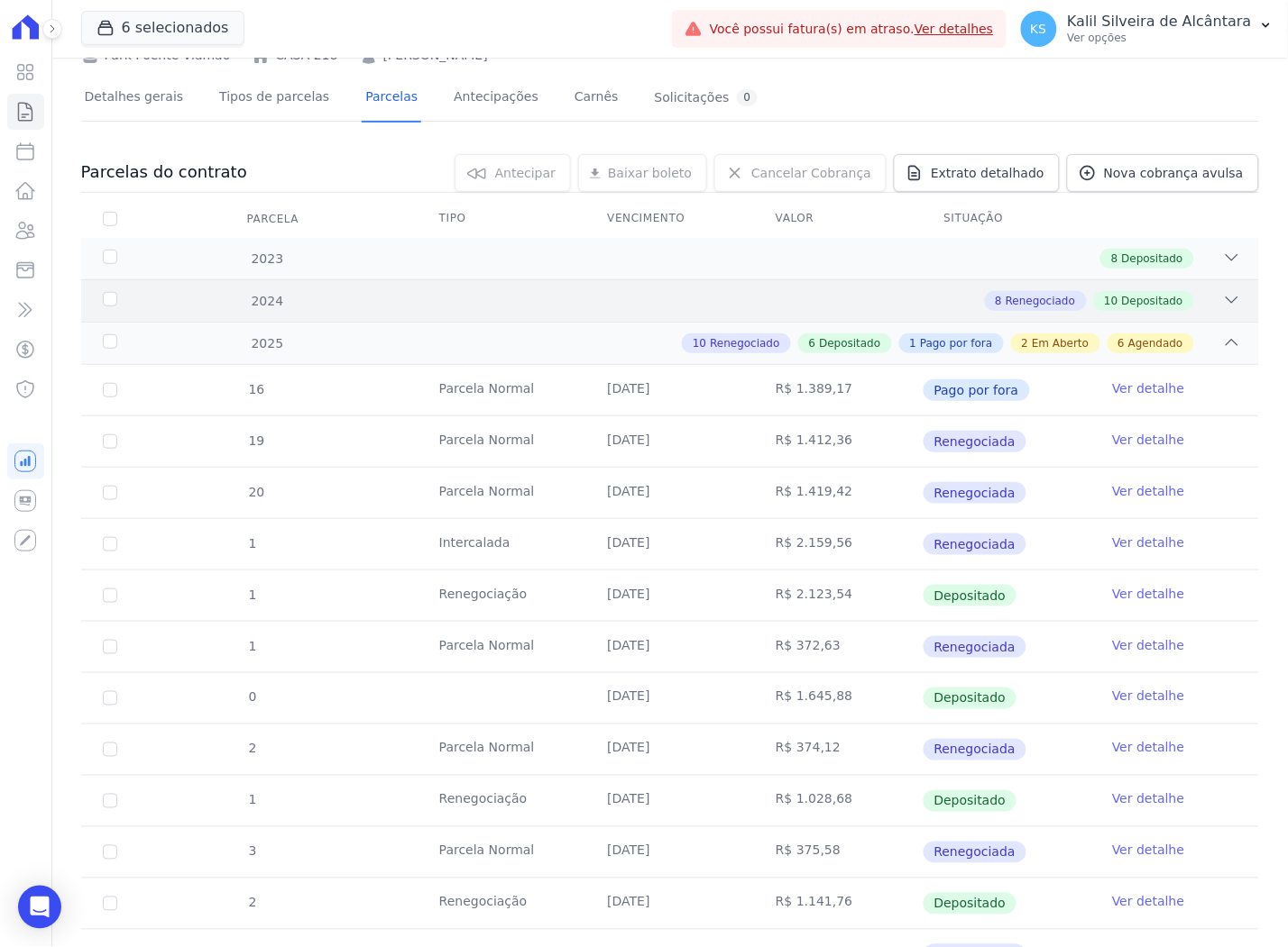
scroll to position [0, 0]
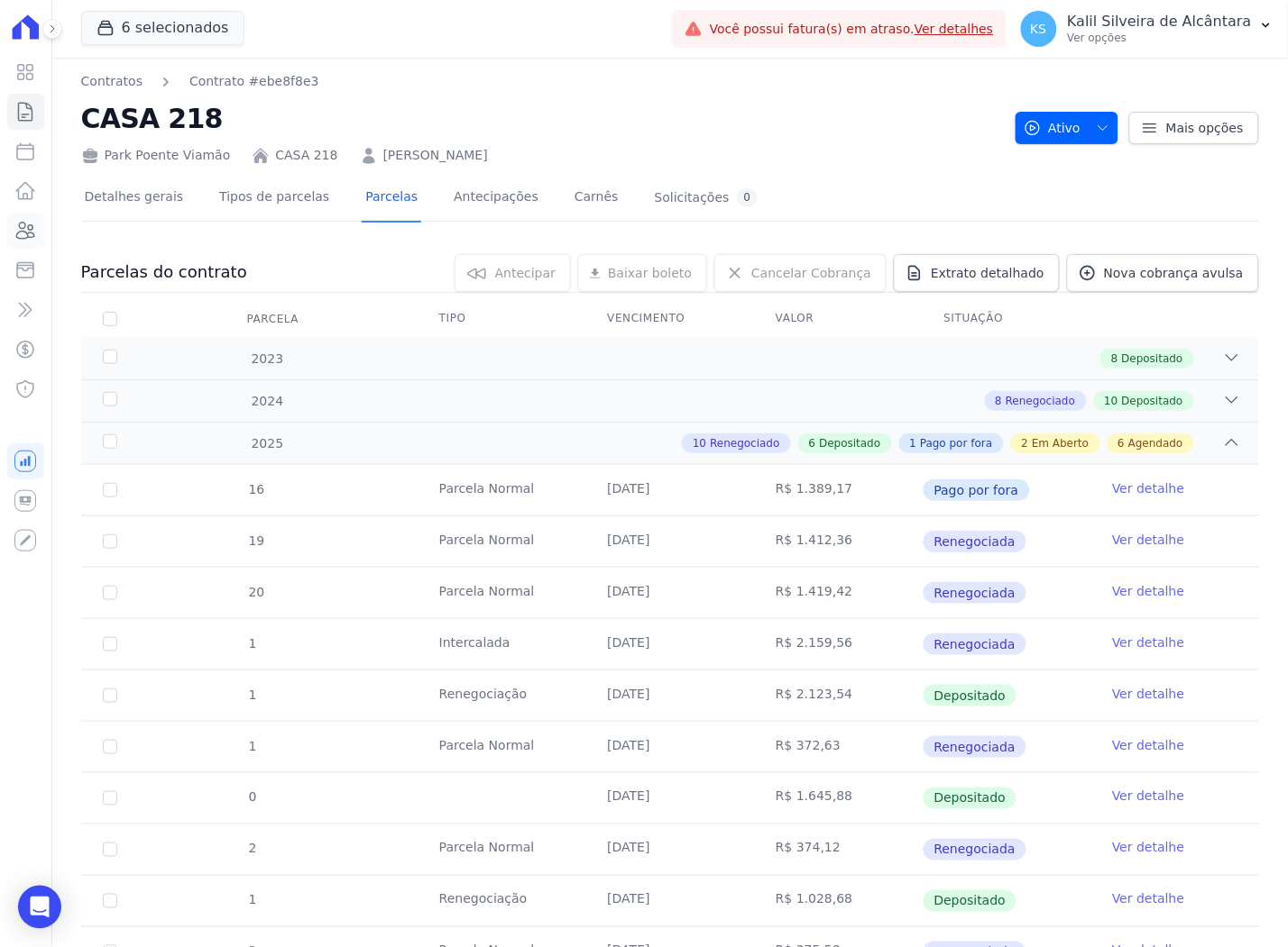
click at [27, 235] on icon at bounding box center [25, 230] width 21 height 21
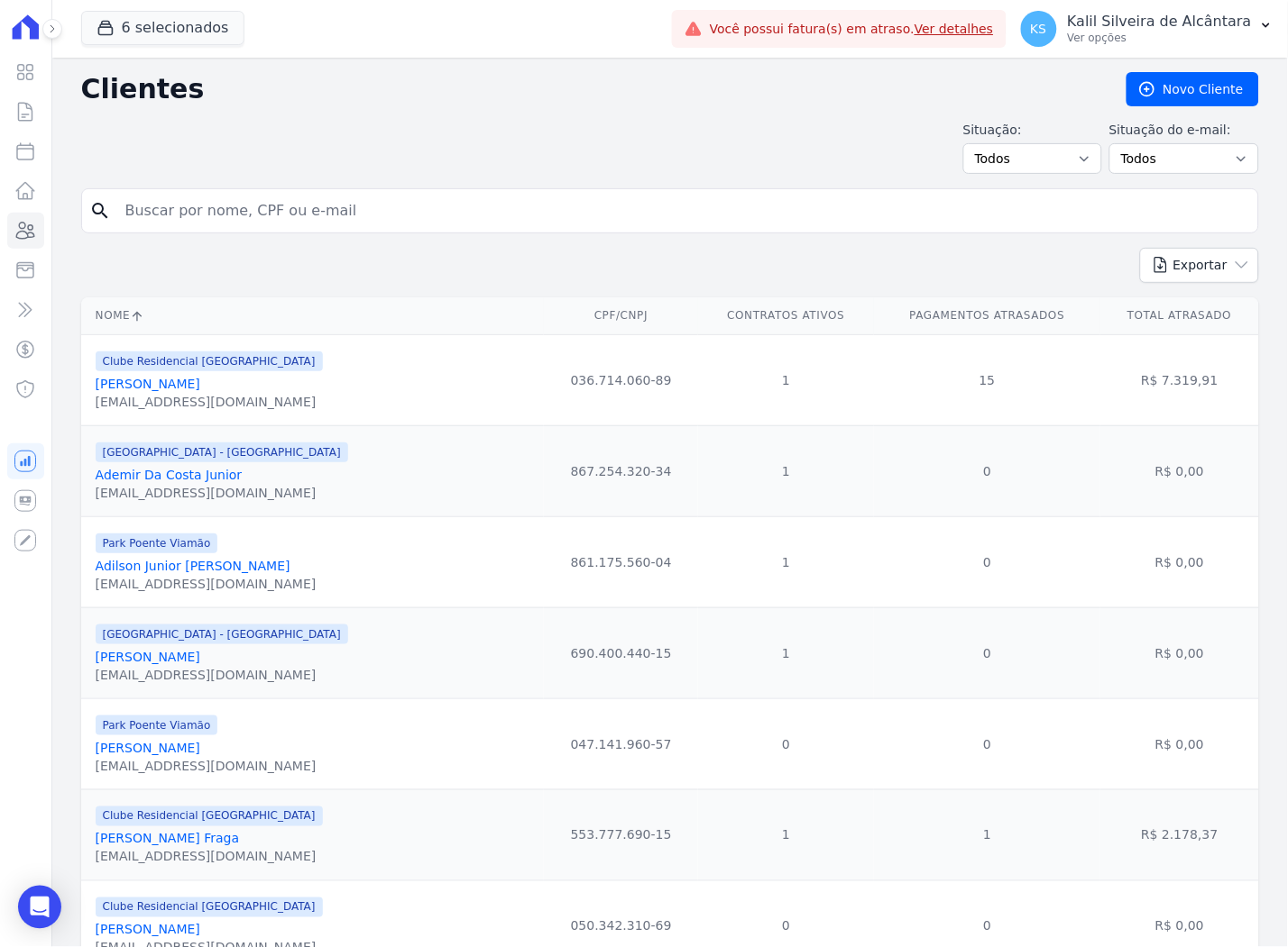
click at [196, 212] on input "search" at bounding box center [683, 210] width 1137 height 36
paste input "[PERSON_NAME]"
type input "[PERSON_NAME]"
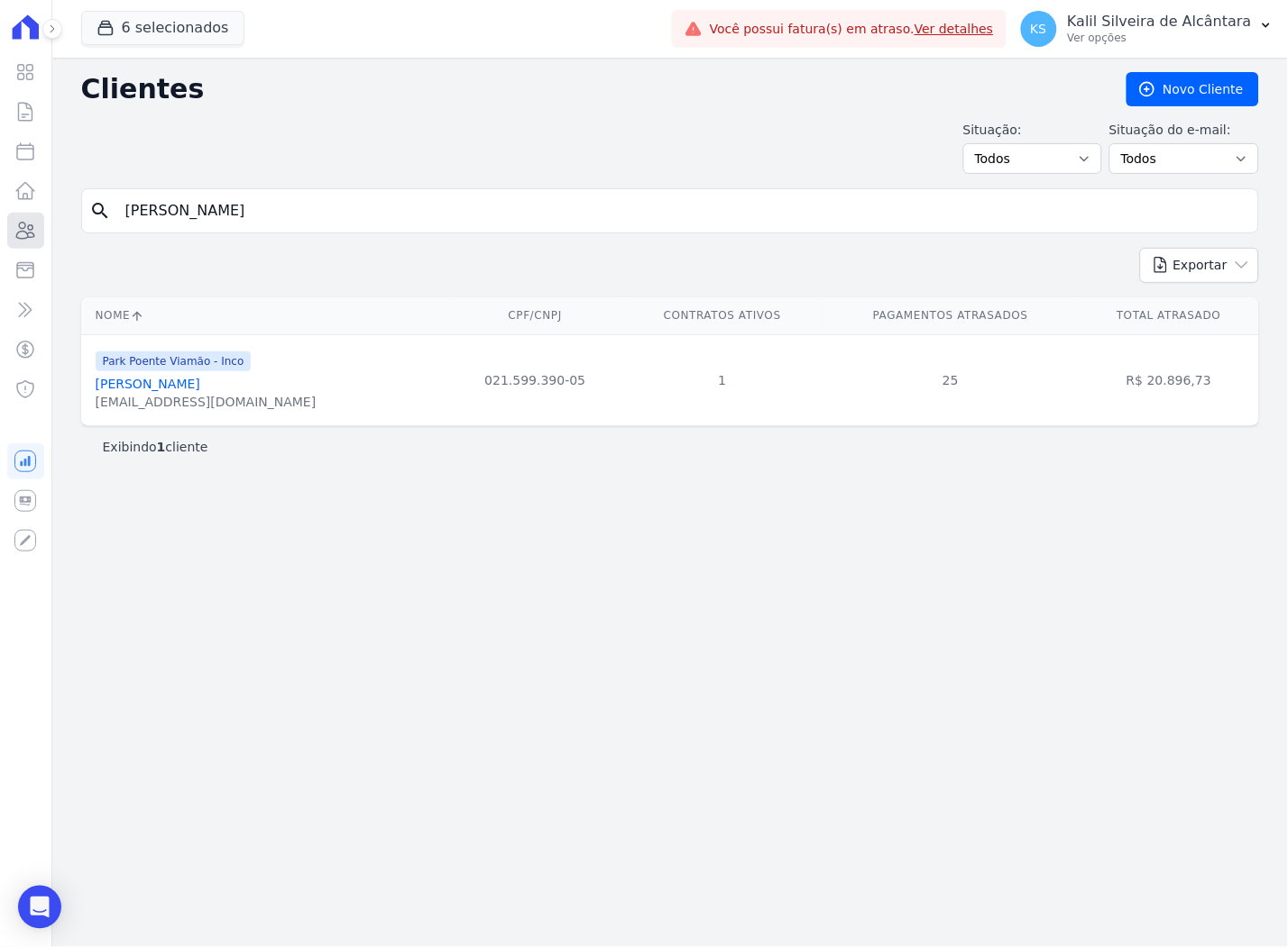
click at [7, 231] on link "Clientes" at bounding box center [25, 230] width 37 height 36
